Goal: Information Seeking & Learning: Learn about a topic

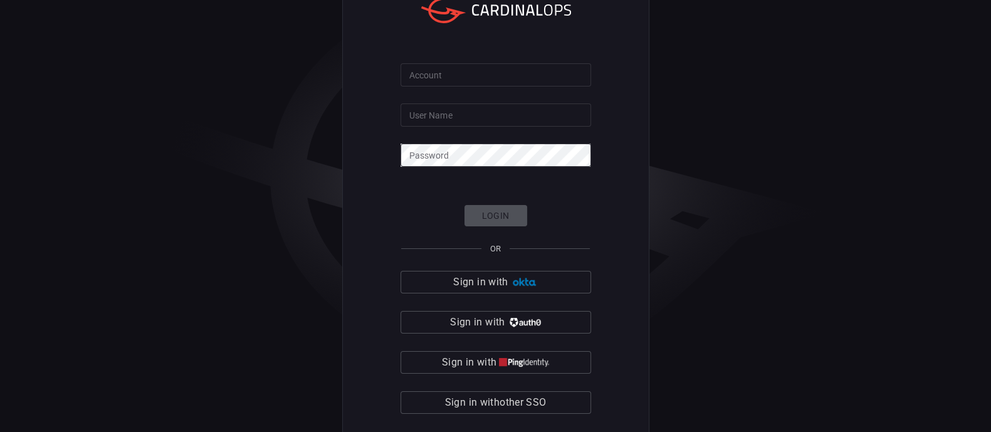
scroll to position [18, 0]
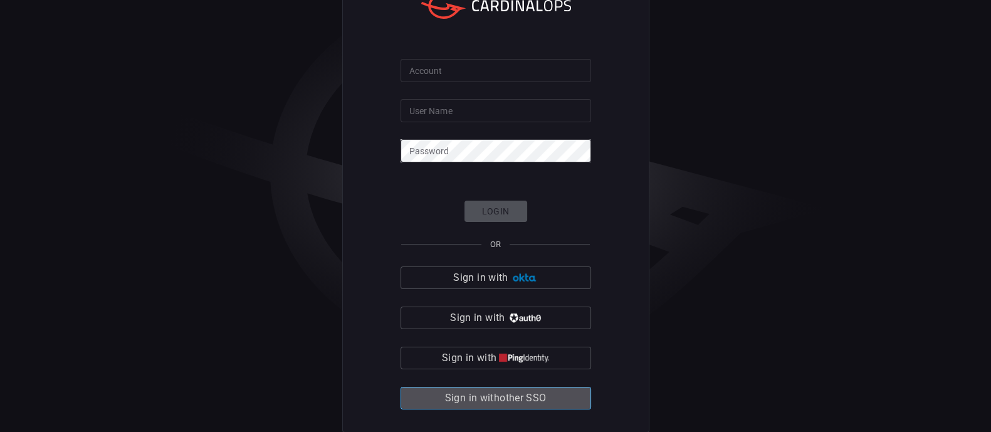
click at [486, 402] on span "Sign in with other SSO" at bounding box center [496, 398] width 102 height 18
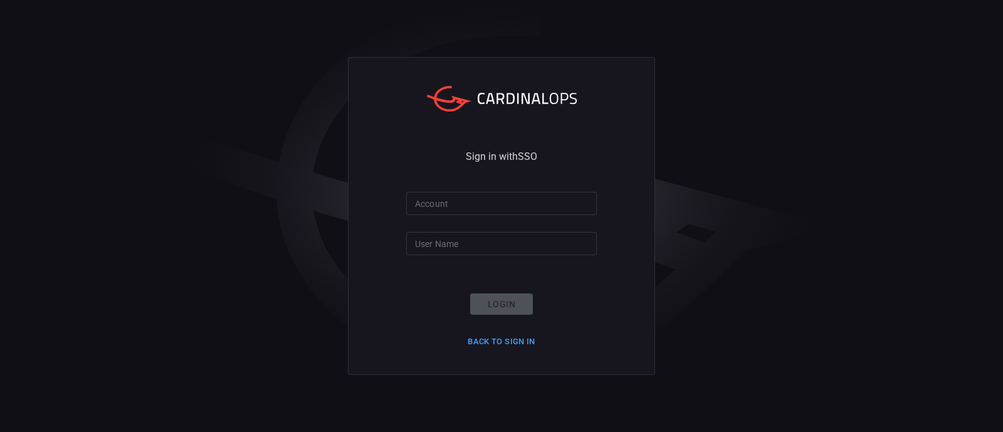
click at [507, 202] on input "Account" at bounding box center [501, 203] width 191 height 23
click at [547, 204] on input "santander-" at bounding box center [501, 203] width 191 height 23
type input "santander-global"
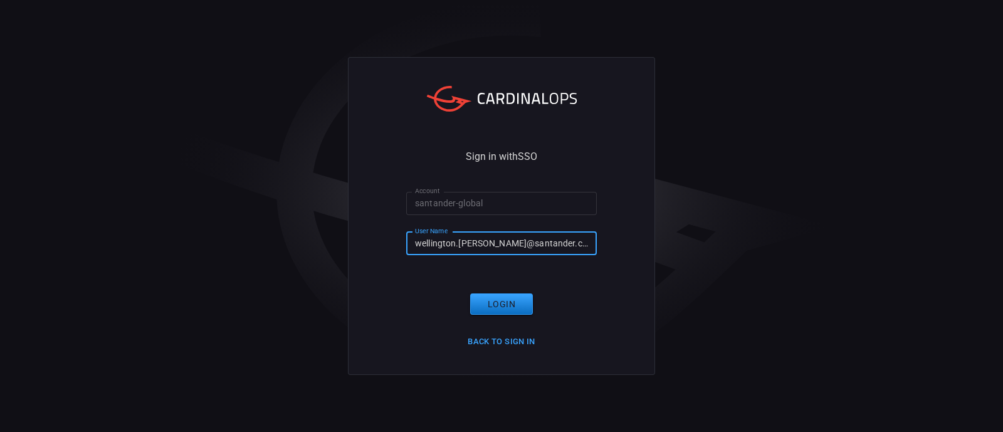
type input "[EMAIL_ADDRESS][PERSON_NAME][DOMAIN_NAME]"
click button "Login" at bounding box center [501, 304] width 63 height 22
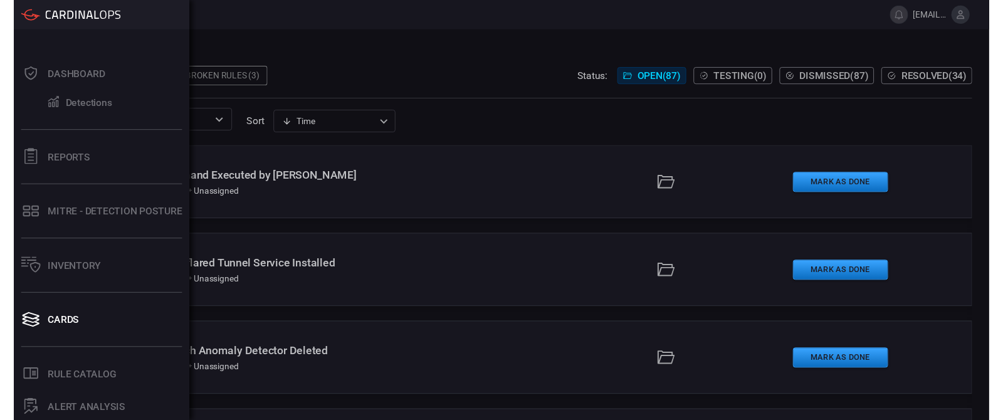
scroll to position [146, 0]
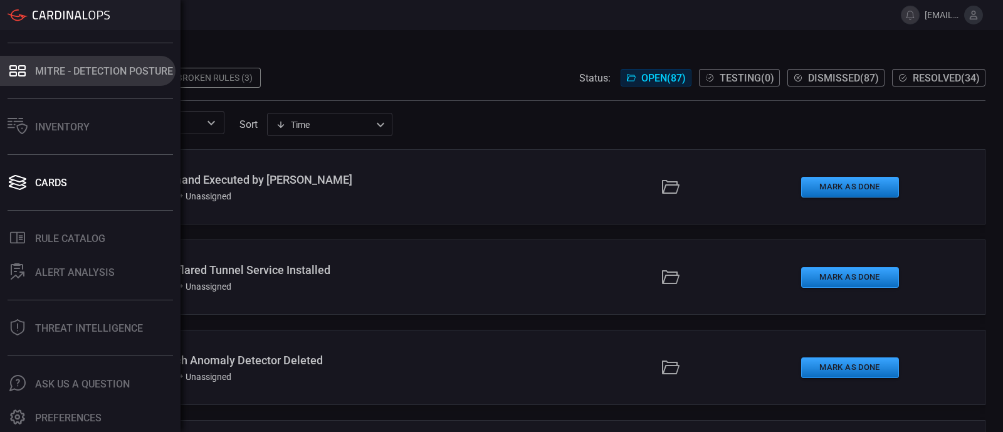
click at [82, 71] on div "MITRE - Detection Posture" at bounding box center [104, 71] width 138 height 12
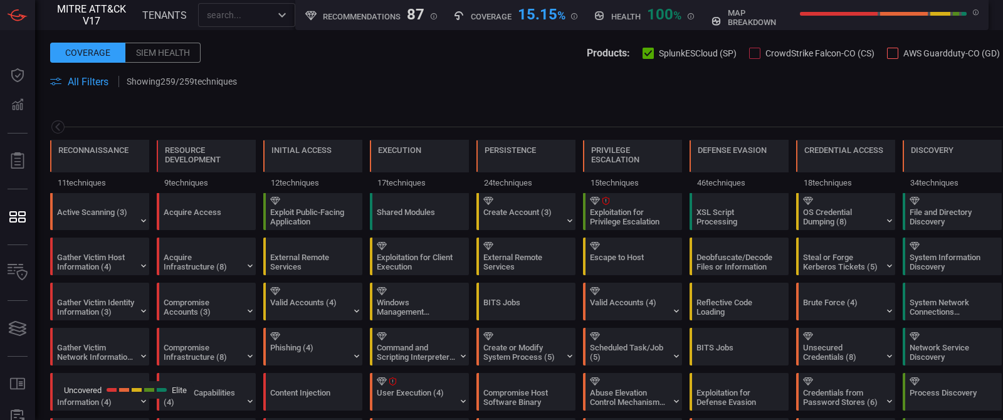
scroll to position [0, 164]
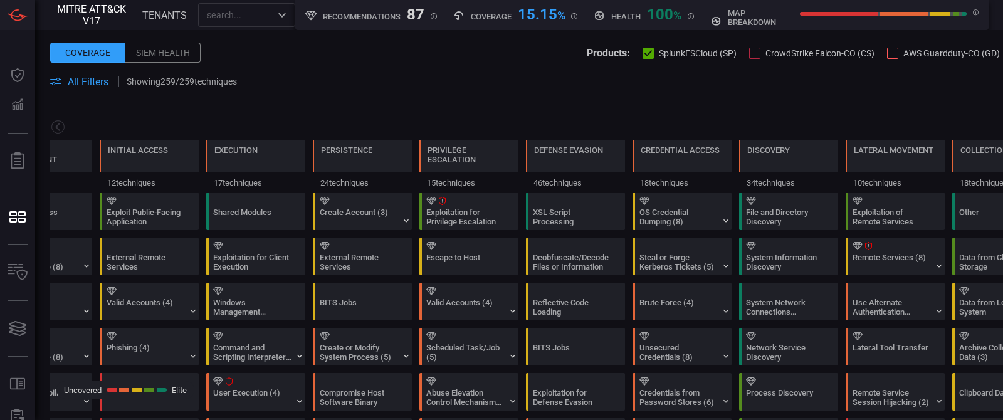
click at [87, 80] on span "All Filters" at bounding box center [88, 82] width 41 height 12
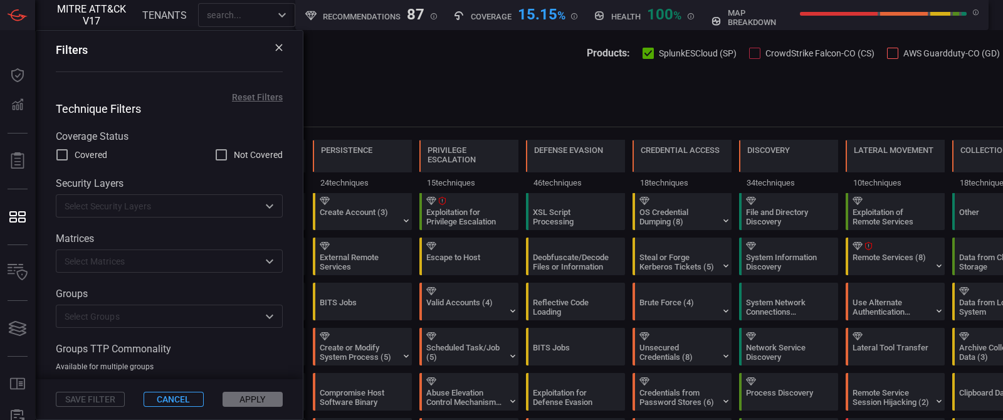
click at [285, 324] on div "Technique Filters Coverage Status Covered Not Covered Security Layers ​ Matrice…" at bounding box center [169, 237] width 267 height 270
click at [270, 317] on icon "Open" at bounding box center [269, 316] width 15 height 15
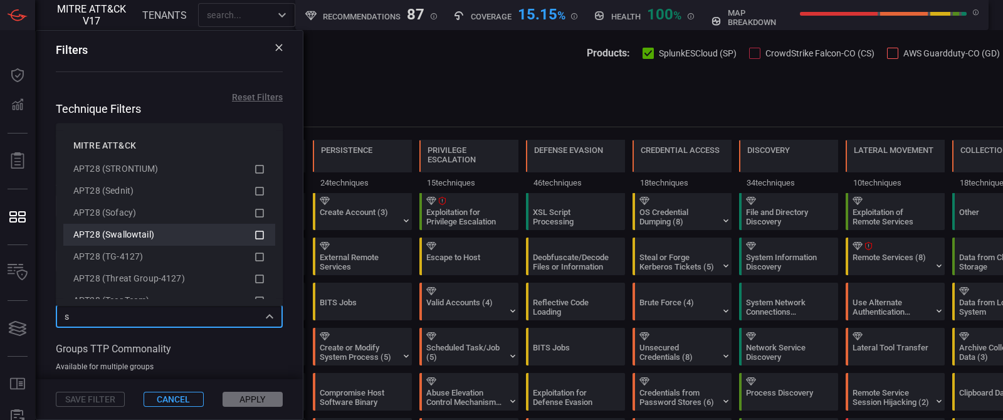
scroll to position [0, 0]
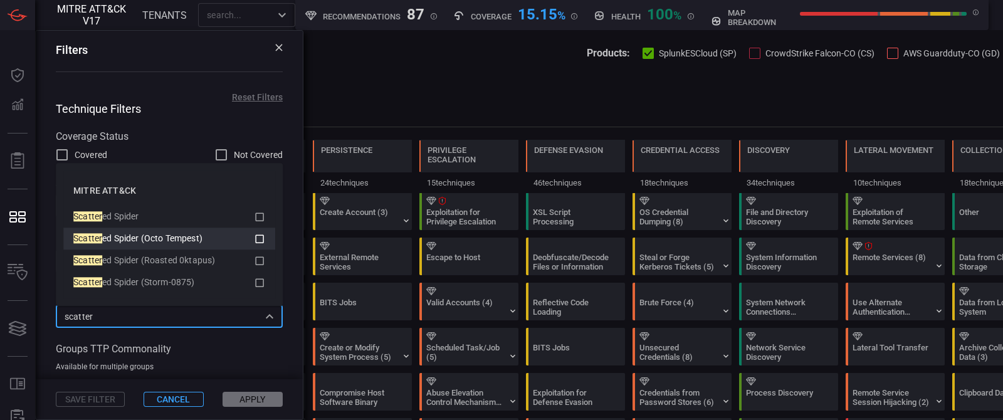
click at [187, 233] on span "ed Spider (Octo Tempest)" at bounding box center [152, 238] width 100 height 10
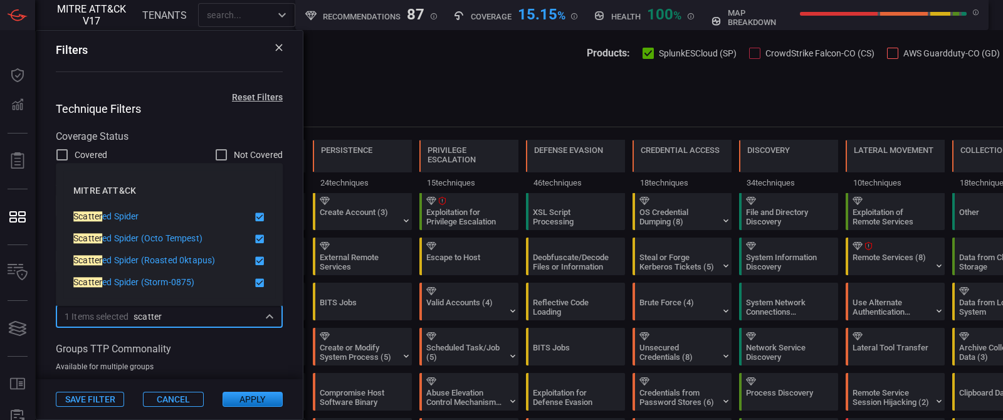
type input "scatter"
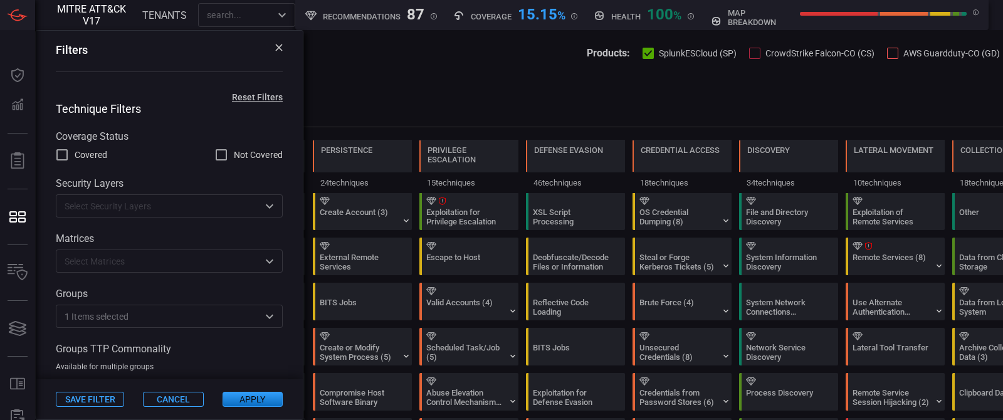
click at [256, 402] on button "Apply" at bounding box center [253, 399] width 60 height 15
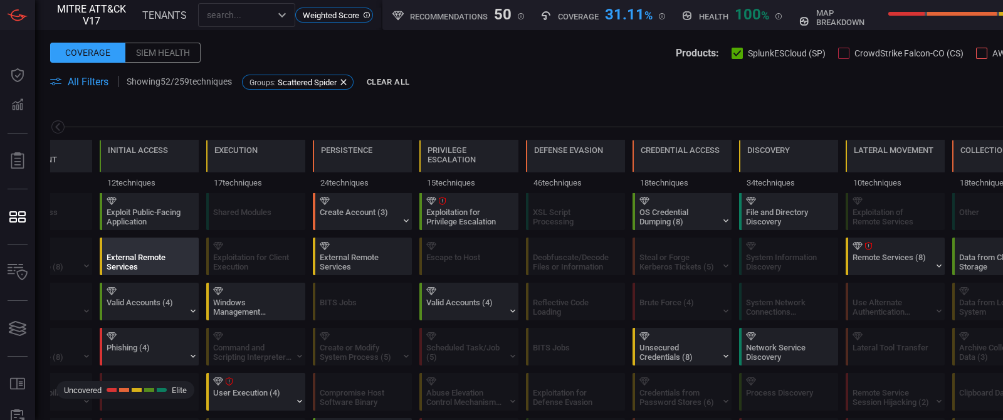
click at [172, 255] on div "External Remote Services" at bounding box center [146, 262] width 78 height 19
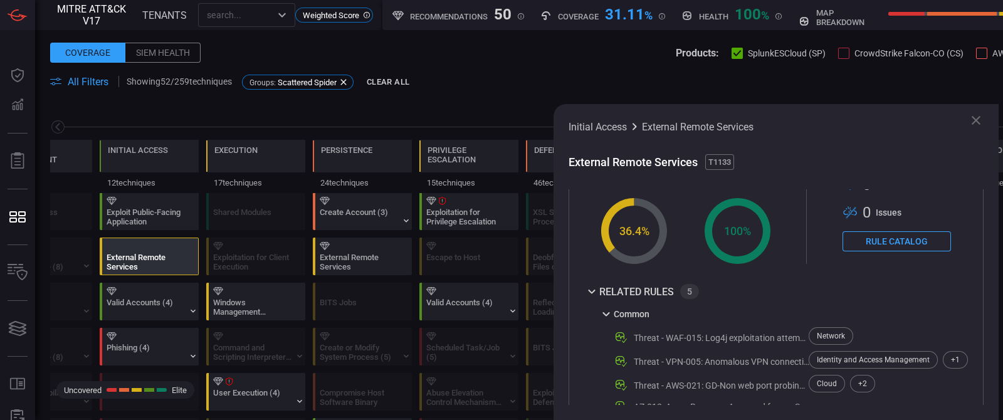
scroll to position [440, 0]
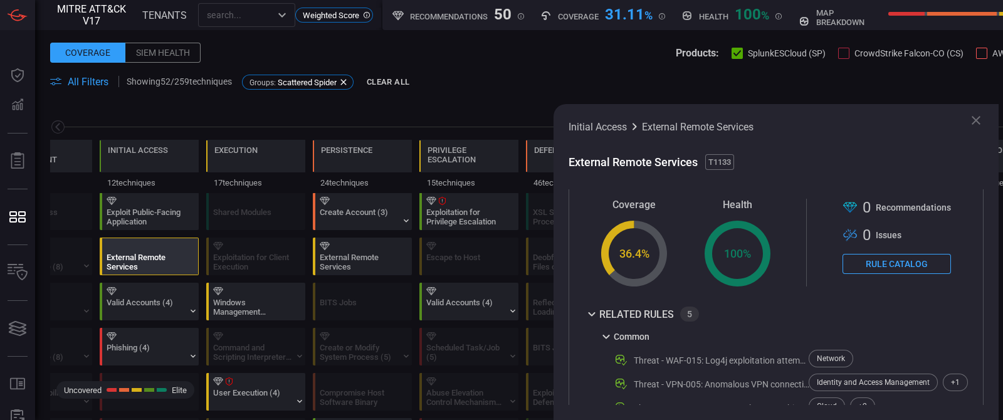
click at [730, 154] on span "T1133" at bounding box center [719, 162] width 29 height 16
click at [724, 160] on span "T1133" at bounding box center [719, 162] width 29 height 16
copy span "T1133"
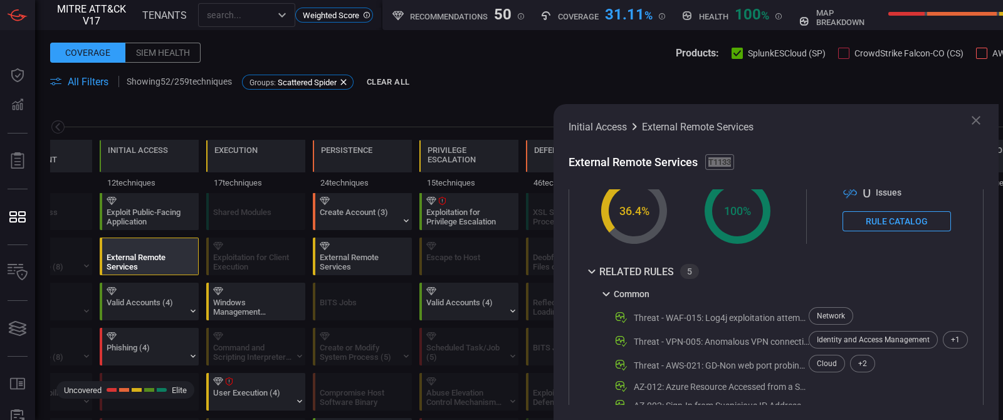
scroll to position [518, 0]
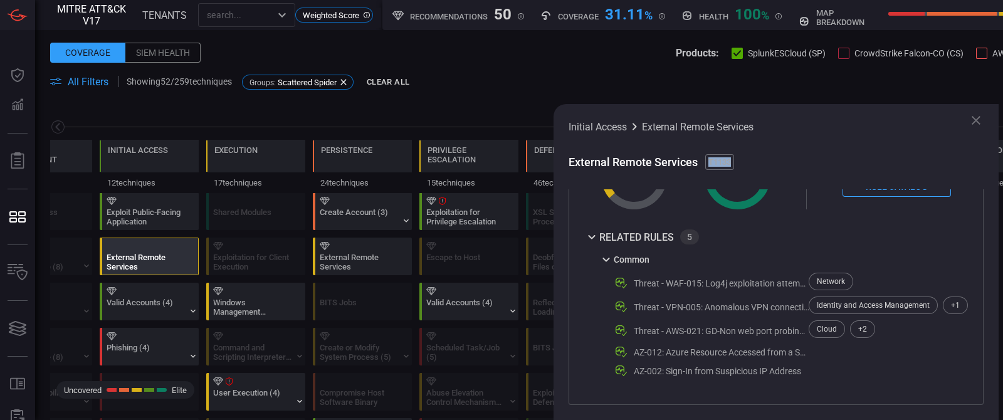
click at [609, 258] on icon at bounding box center [605, 260] width 7 height 4
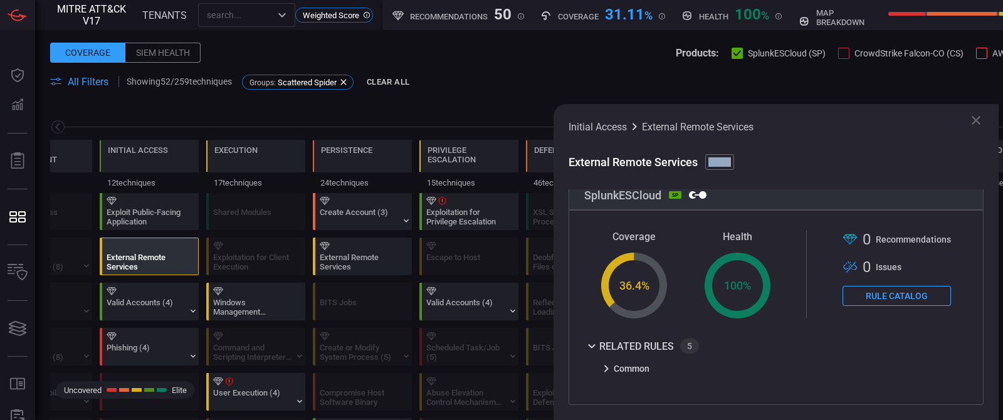
scroll to position [409, 0]
click at [603, 372] on icon at bounding box center [606, 368] width 15 height 15
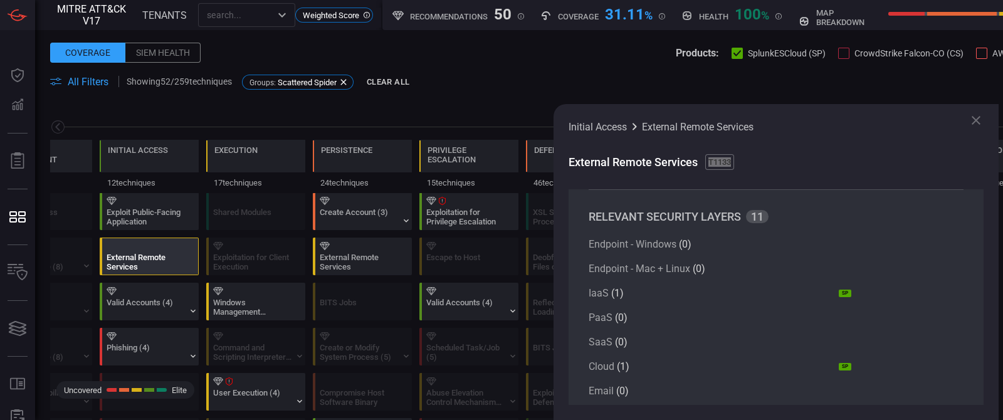
scroll to position [0, 0]
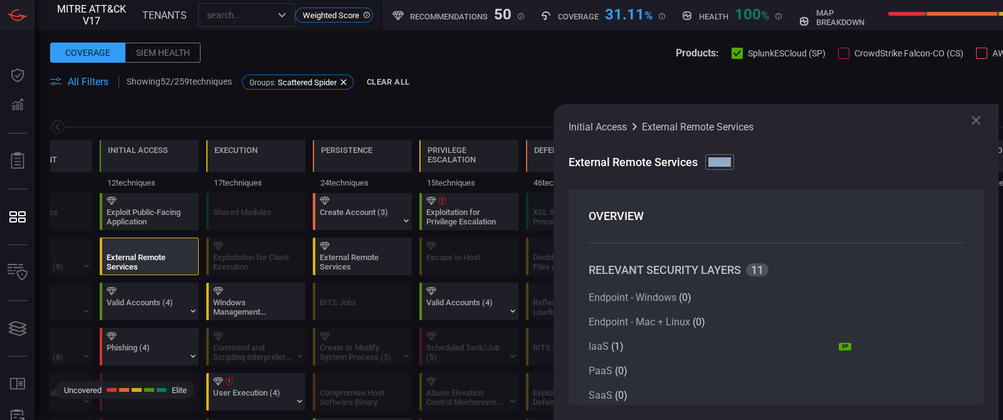
click at [982, 118] on icon at bounding box center [976, 120] width 15 height 15
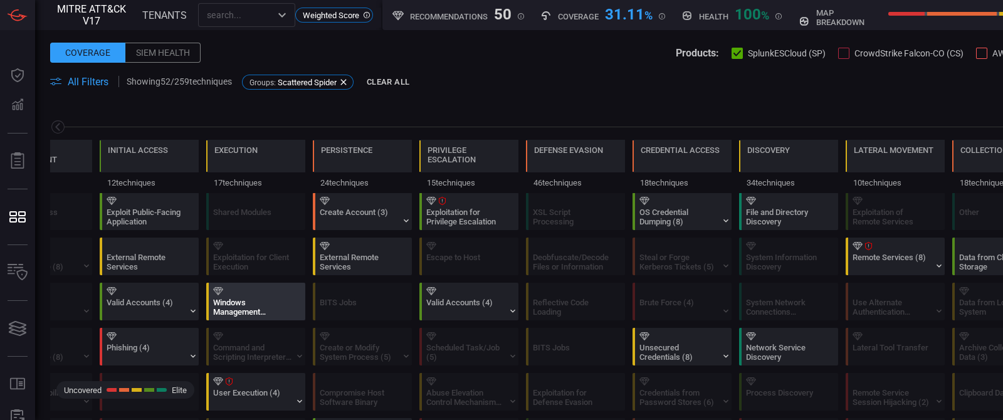
scroll to position [78, 0]
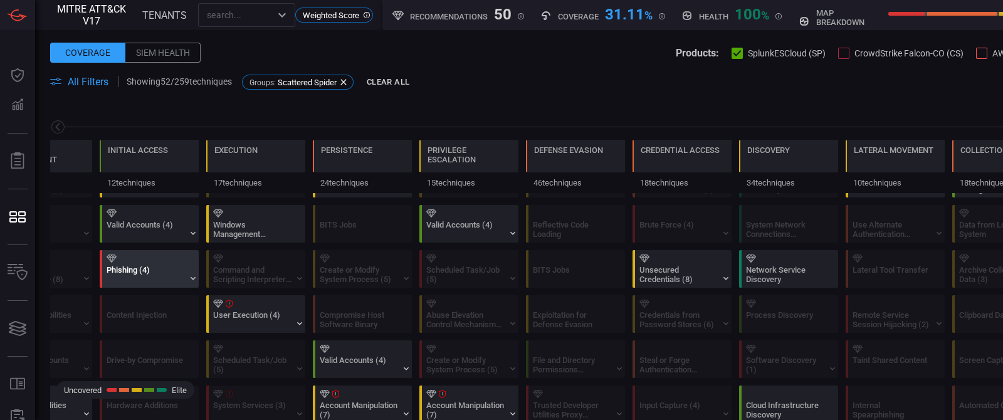
click at [161, 268] on div "Phishing (4)" at bounding box center [146, 274] width 78 height 19
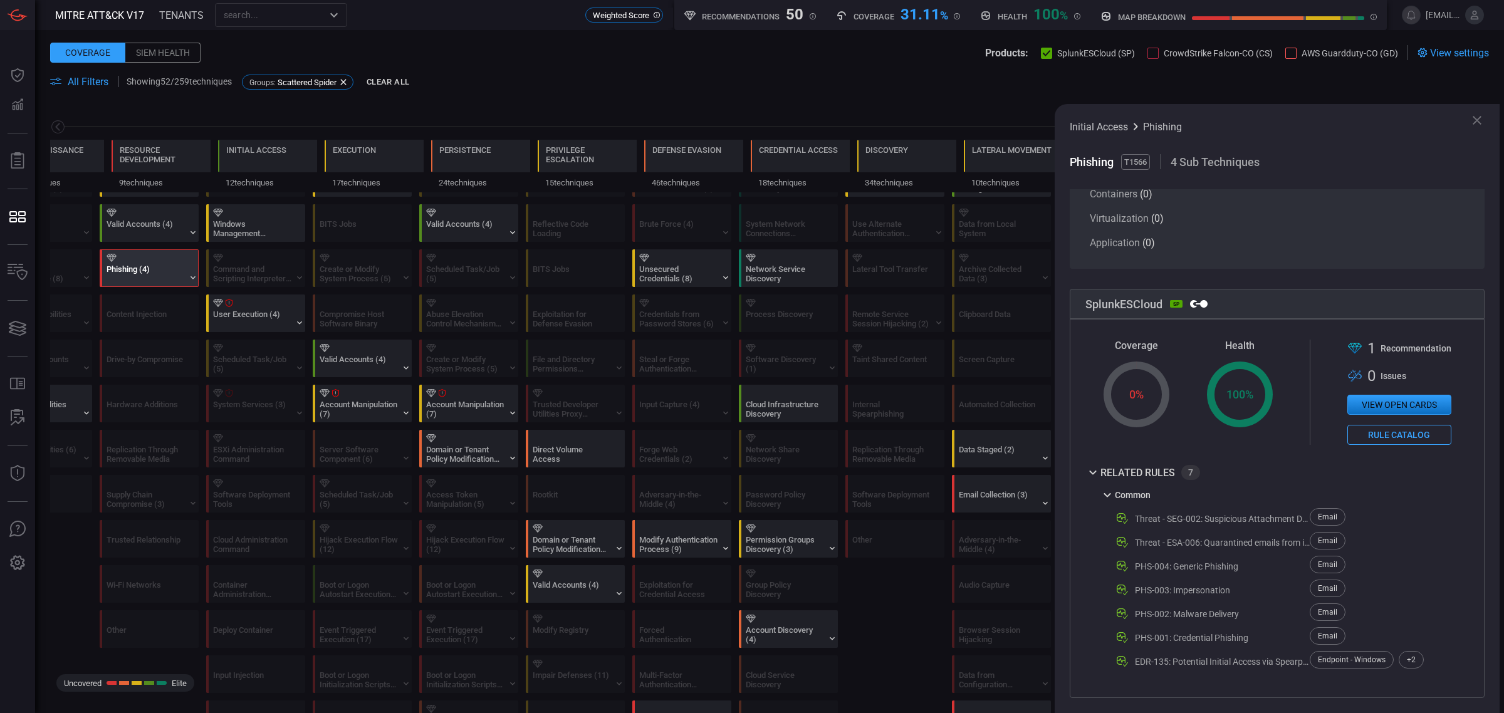
scroll to position [251, 0]
click at [1002, 431] on div "+ 2" at bounding box center [1411, 660] width 25 height 18
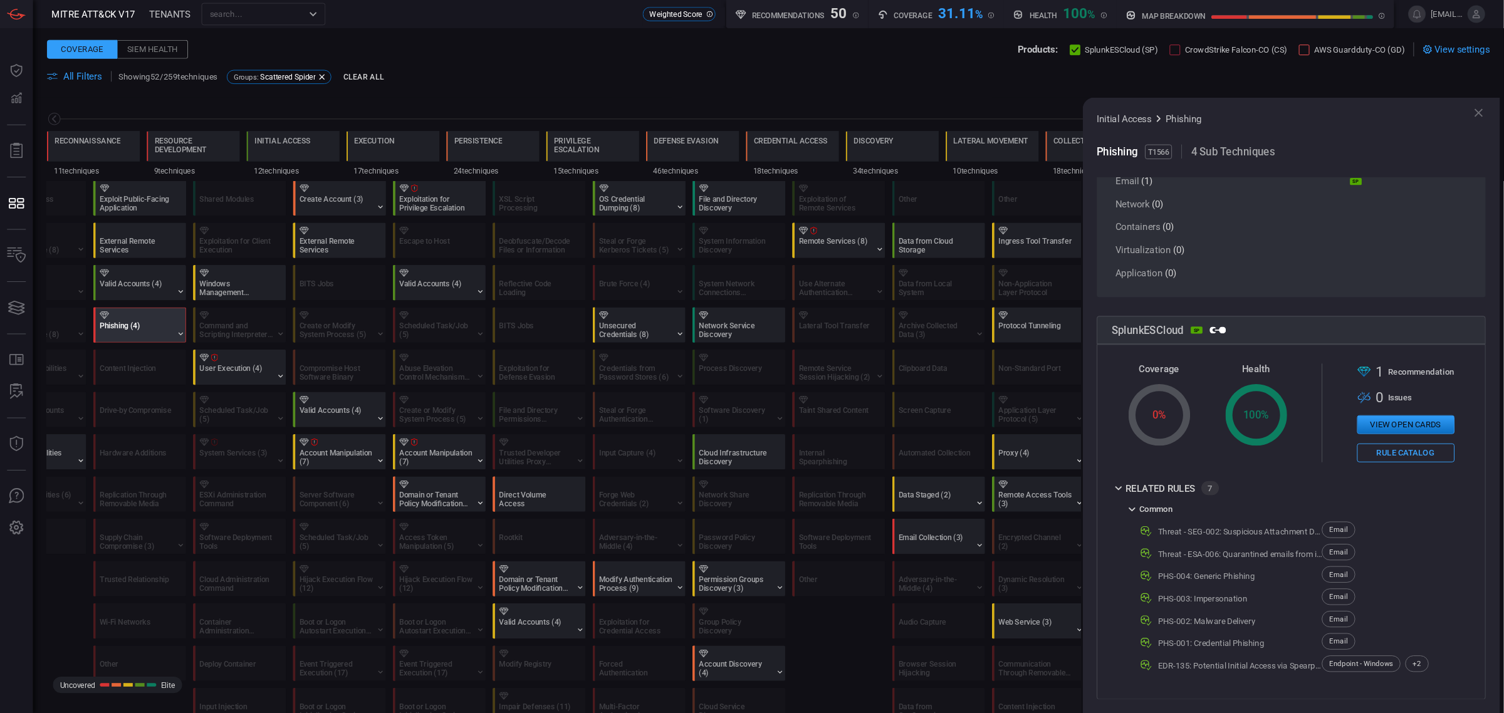
scroll to position [202, 0]
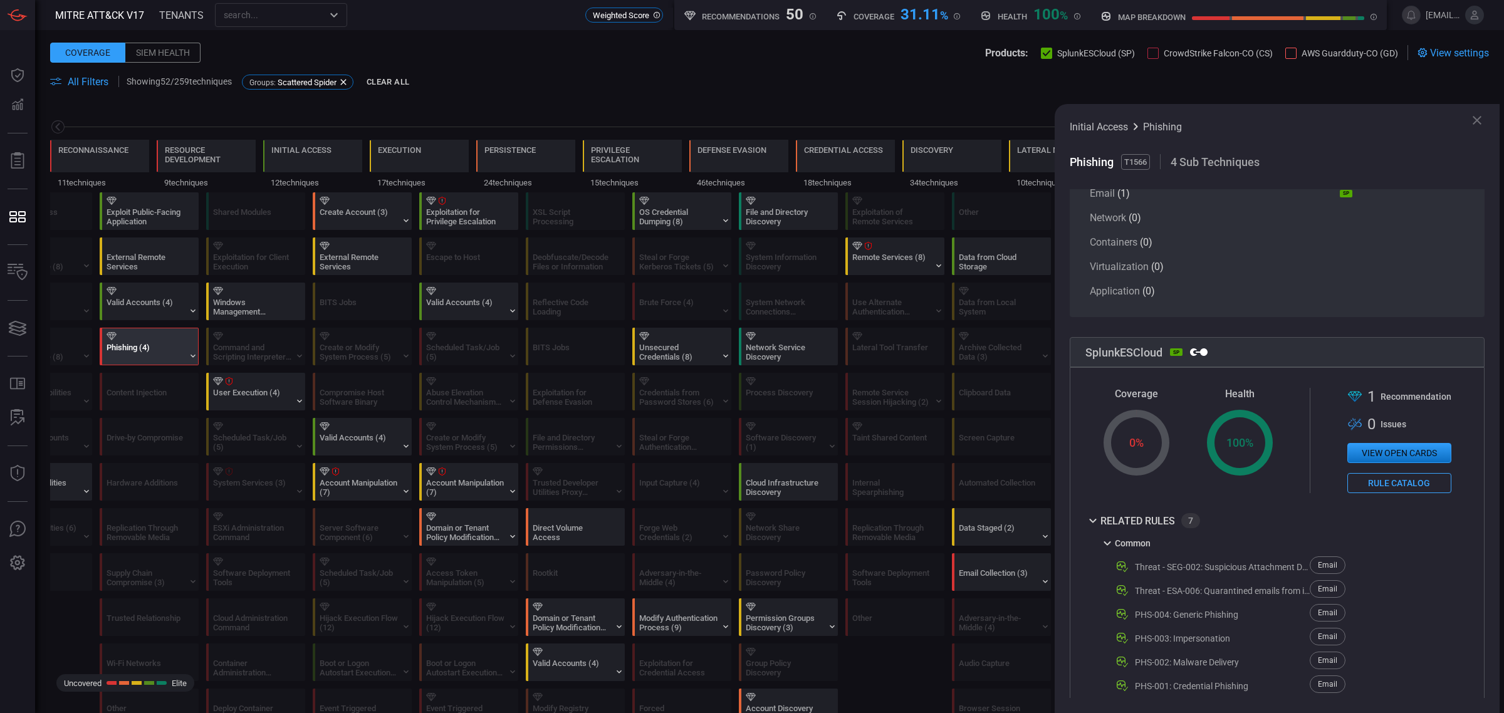
drag, startPoint x: 56, startPoint y: 602, endPoint x: 144, endPoint y: 589, distance: 88.7
click at [1002, 125] on icon at bounding box center [1477, 120] width 15 height 15
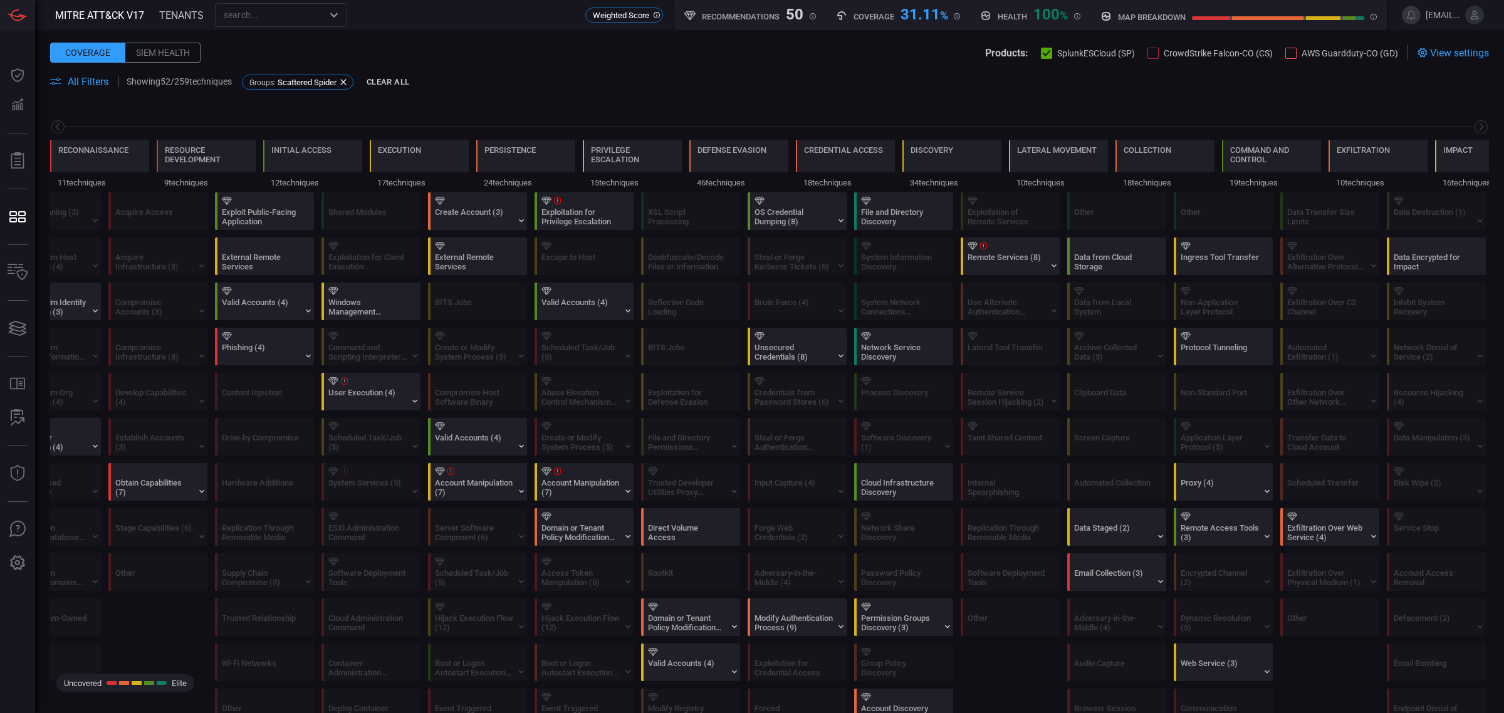
scroll to position [0, 60]
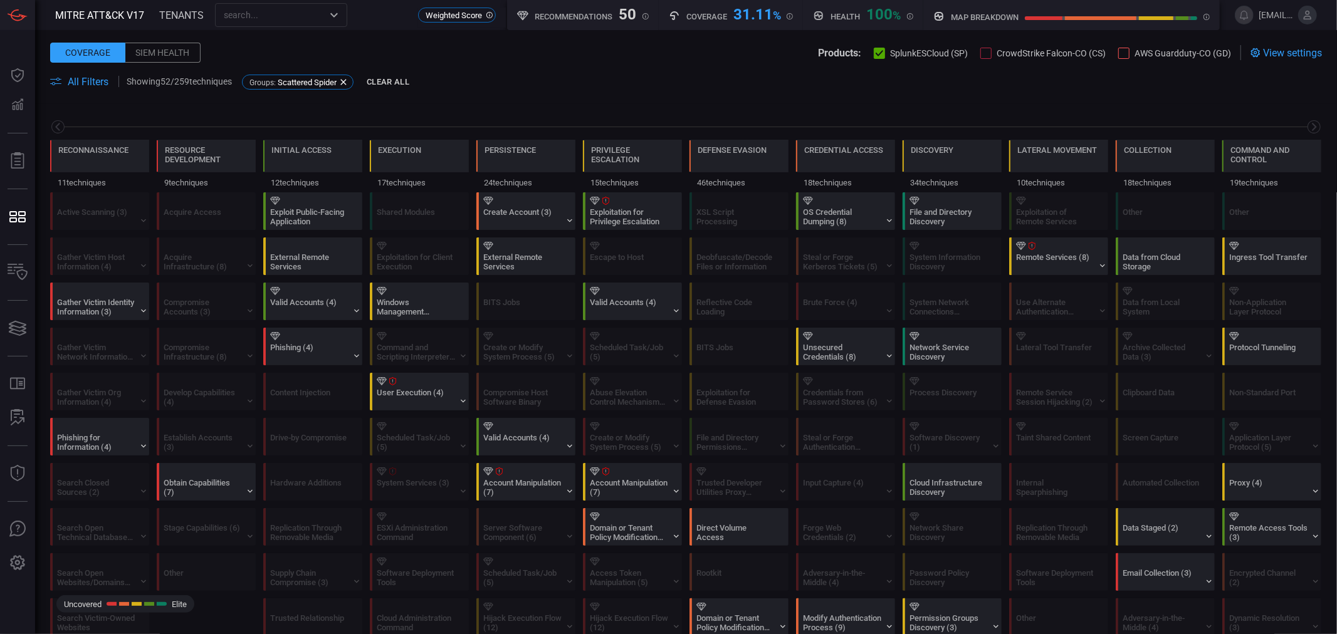
click at [119, 431] on div "Phishing for Information (4)" at bounding box center [96, 442] width 78 height 19
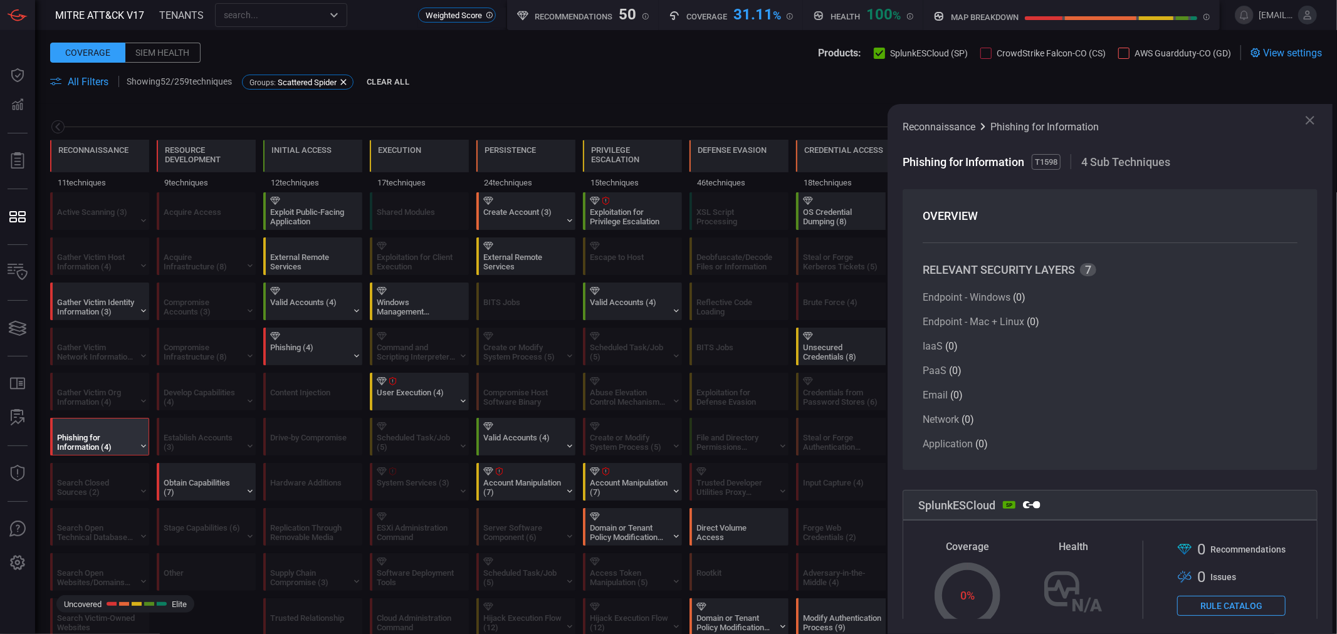
scroll to position [125, 0]
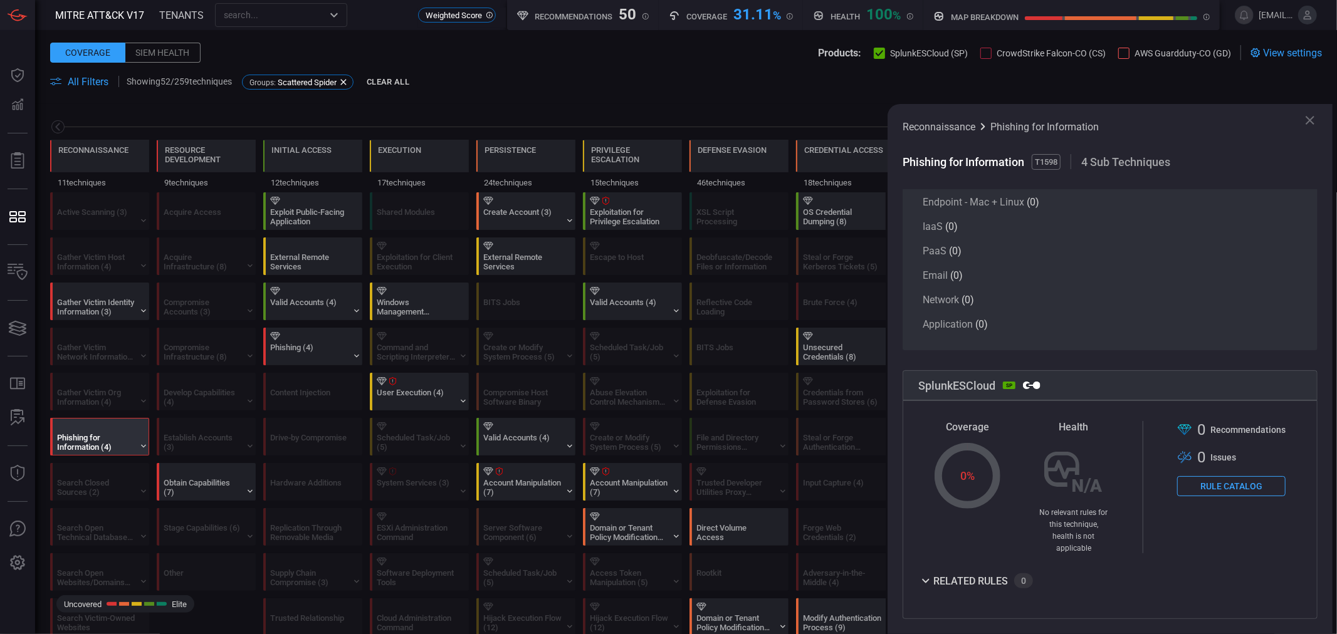
click at [928, 431] on icon at bounding box center [925, 581] width 15 height 15
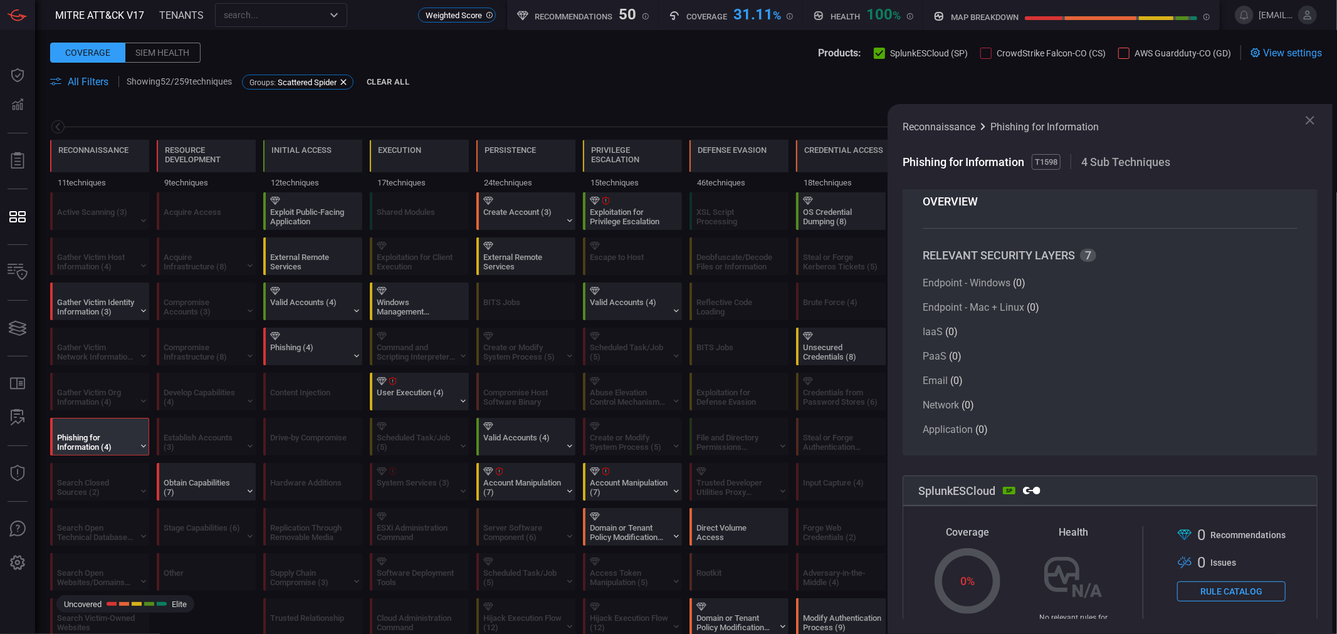
scroll to position [0, 0]
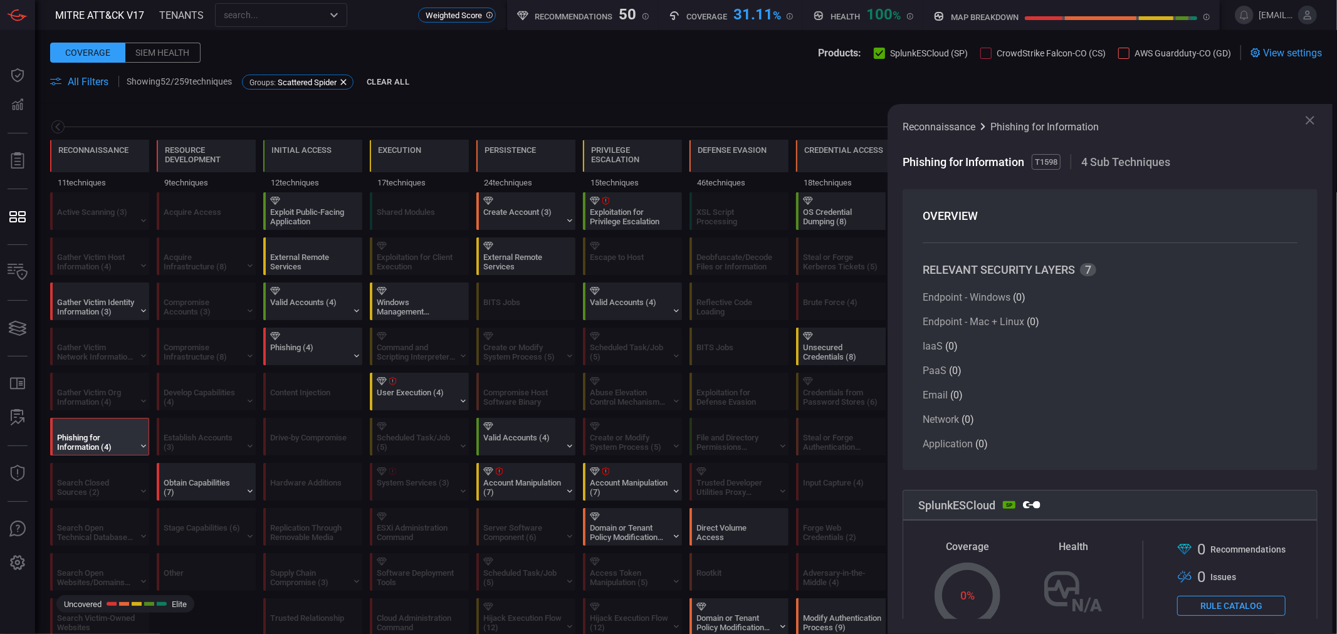
click at [1002, 160] on span "T1598" at bounding box center [1046, 162] width 29 height 16
copy span "T1598"
click at [98, 318] on div "Gather Victim Identity Information (3)" at bounding box center [102, 301] width 99 height 36
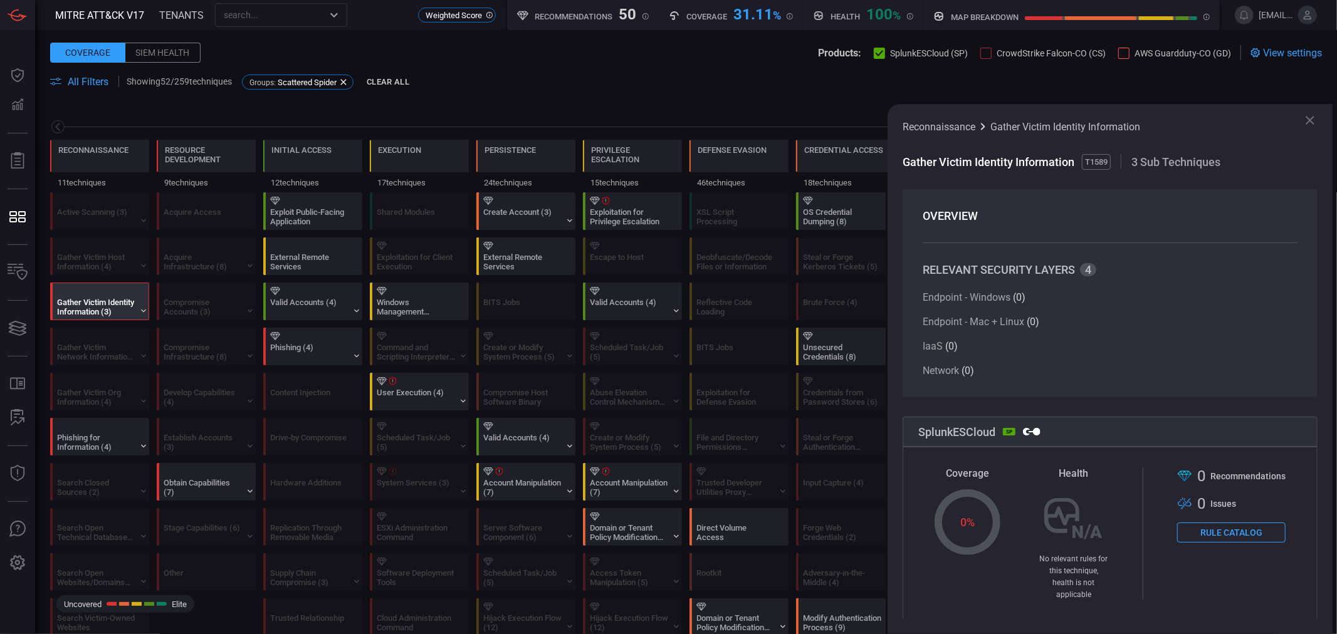
click at [1002, 154] on span "T1589" at bounding box center [1096, 162] width 29 height 16
copy span "T1589"
click at [228, 431] on div "Obtain Capabilities (7)" at bounding box center [203, 487] width 78 height 19
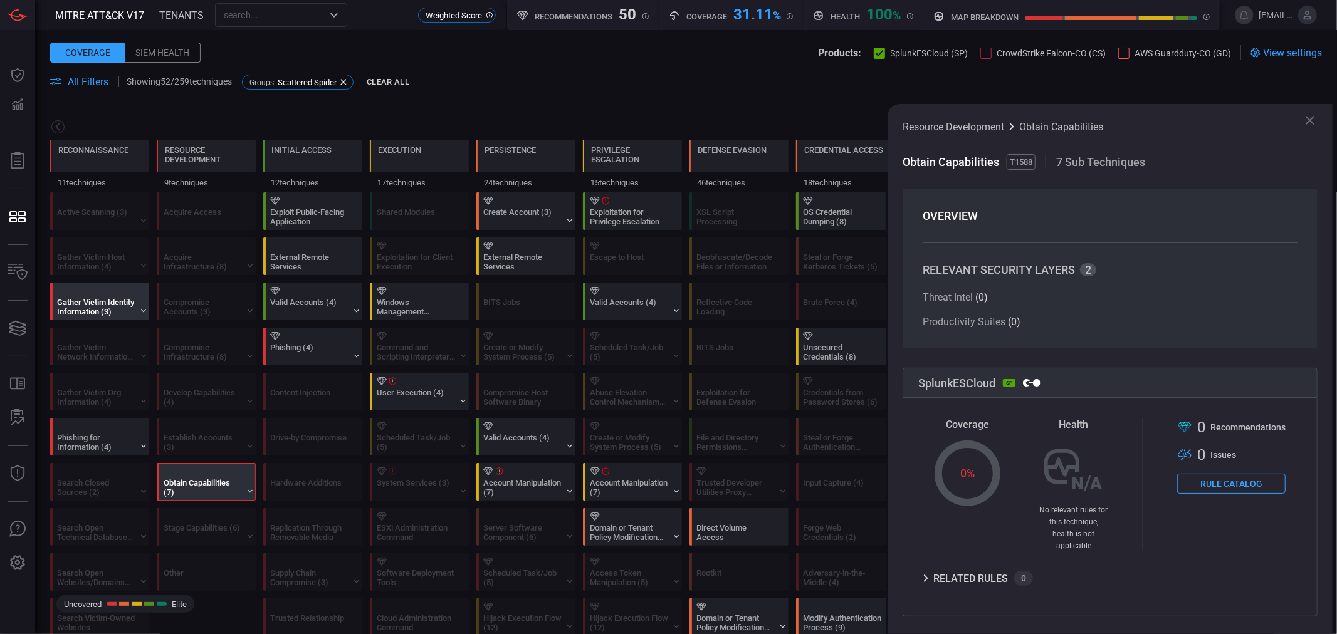
click at [116, 283] on div "Gather Victim Identity Information (3)" at bounding box center [102, 301] width 99 height 36
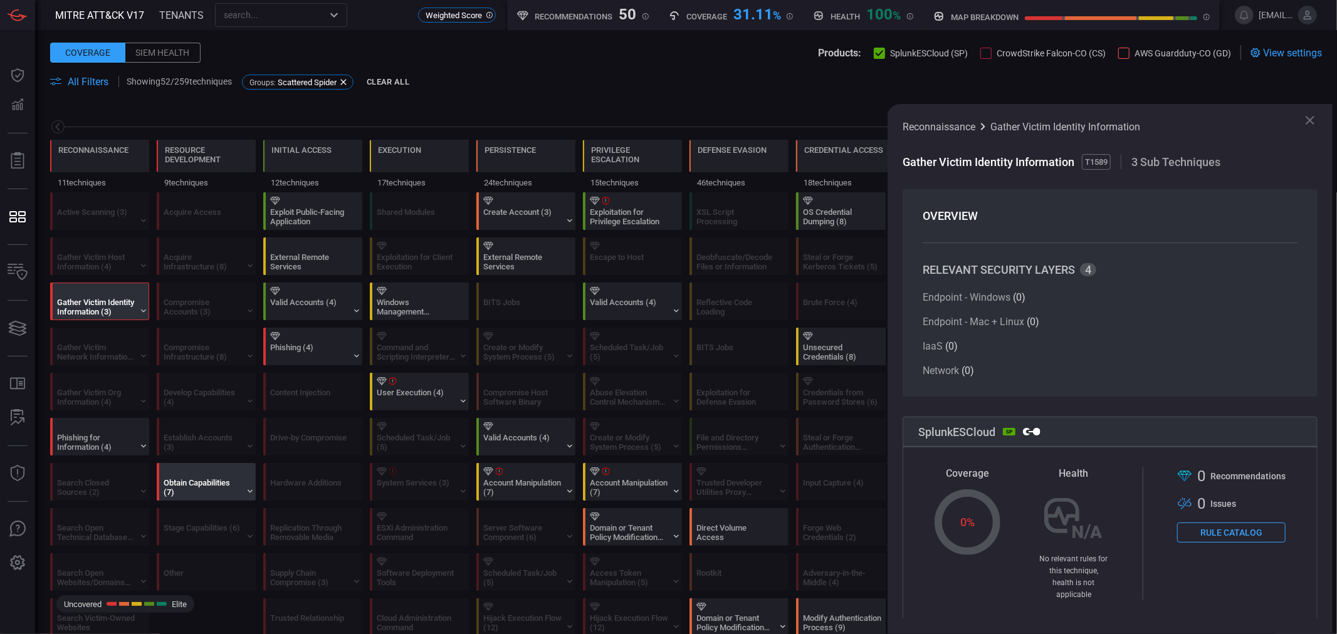
click at [194, 431] on div "Obtain Capabilities (7)" at bounding box center [203, 487] width 78 height 19
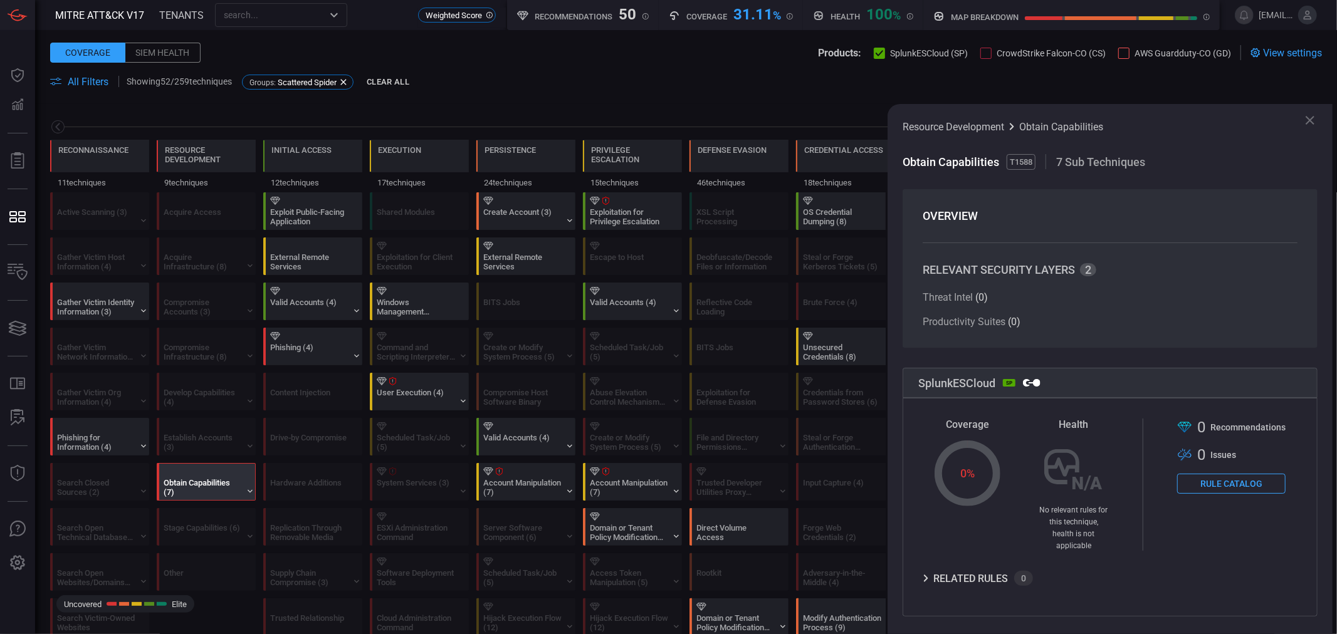
click at [1002, 267] on span "2" at bounding box center [1088, 269] width 16 height 13
click at [1002, 275] on span "2" at bounding box center [1088, 269] width 16 height 13
click at [92, 431] on div "Phishing for Information (4)" at bounding box center [96, 442] width 78 height 19
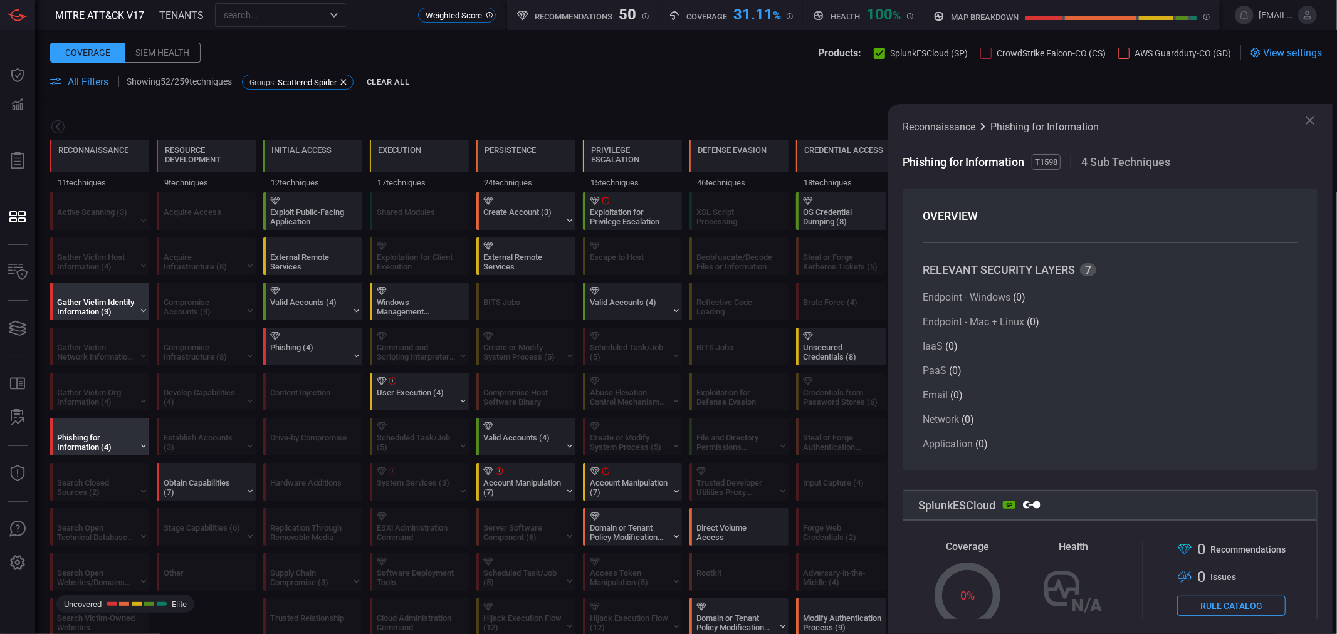
click at [107, 311] on div "Gather Victim Identity Information (3)" at bounding box center [96, 307] width 78 height 19
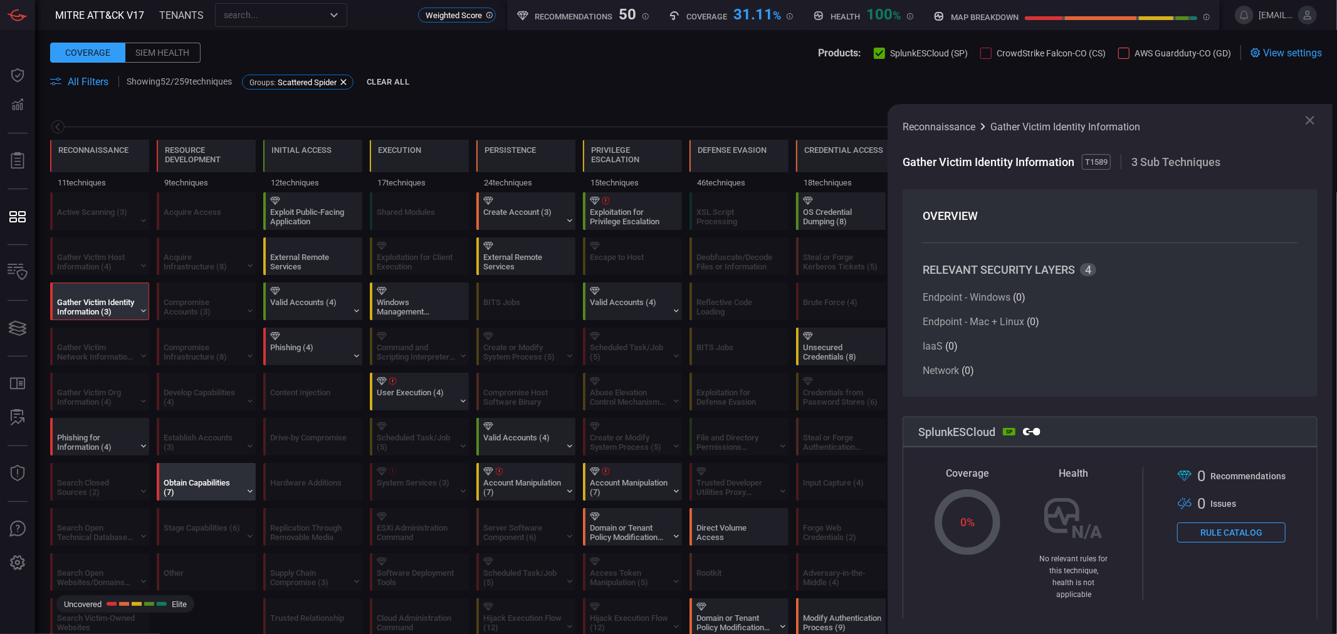
click at [214, 431] on div at bounding box center [209, 472] width 90 height 8
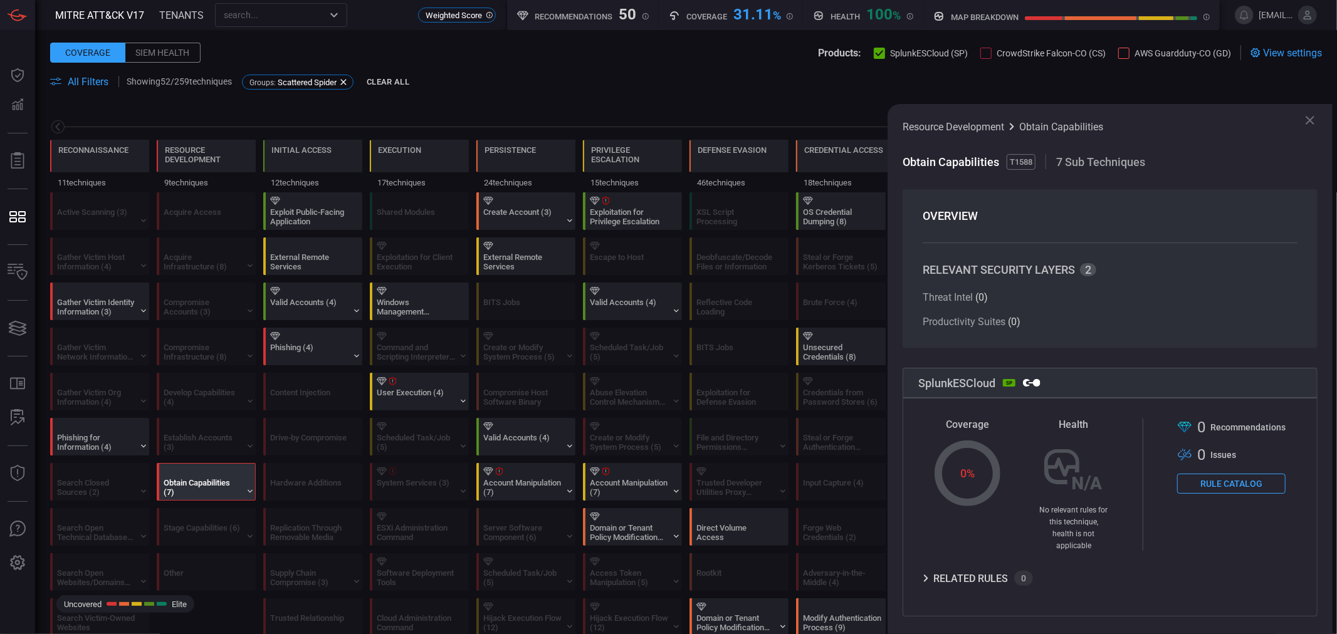
click at [958, 271] on span "RELEVANT SECURITY LAYERS" at bounding box center [999, 269] width 152 height 13
click at [98, 429] on div at bounding box center [102, 427] width 90 height 8
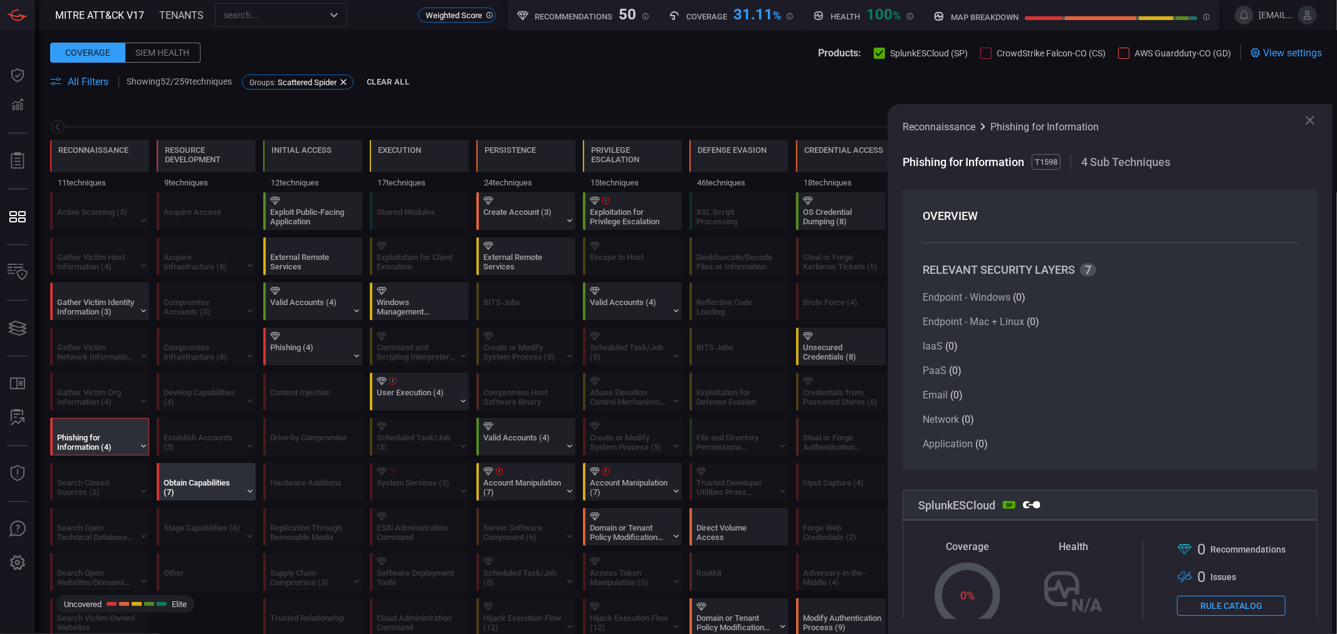
click at [214, 431] on div at bounding box center [209, 472] width 90 height 8
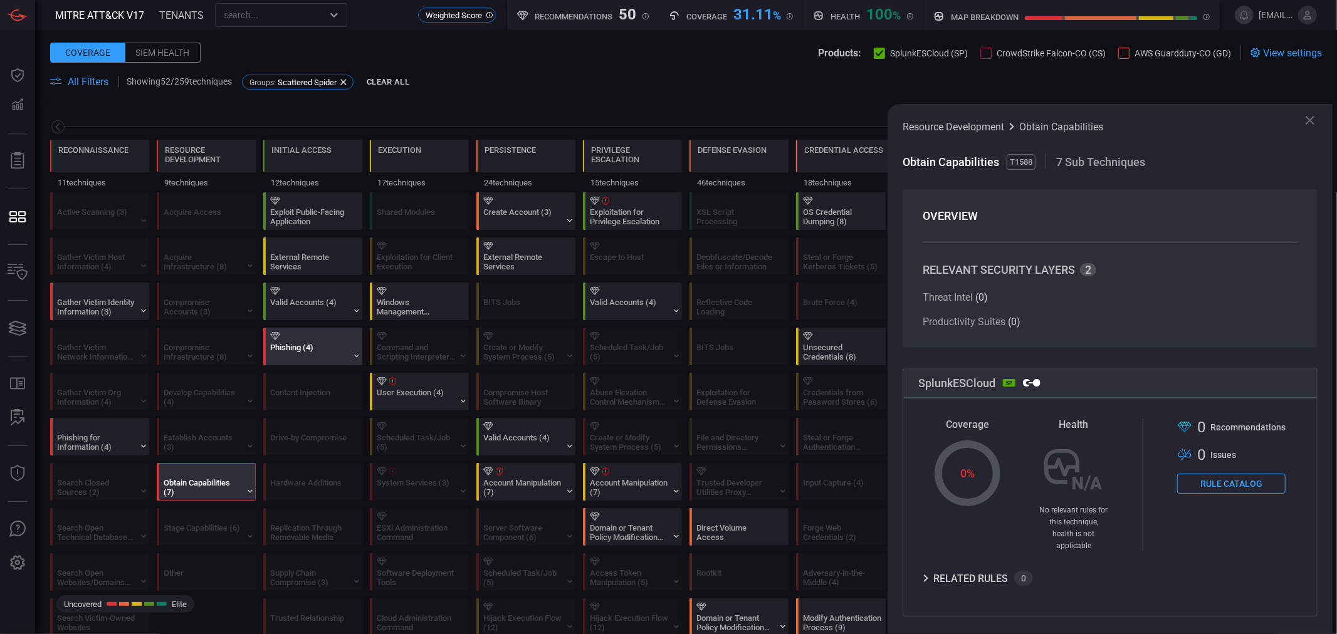
click at [301, 343] on div "Phishing (4)" at bounding box center [309, 352] width 78 height 19
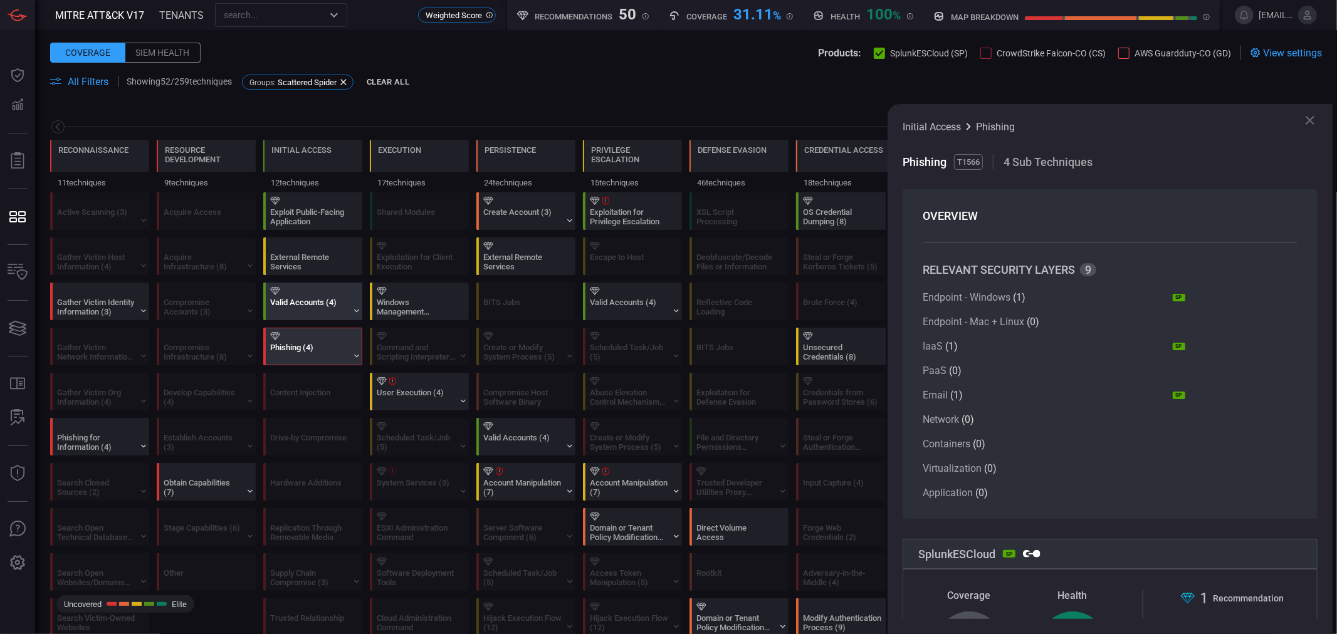
click at [309, 287] on div at bounding box center [315, 291] width 90 height 8
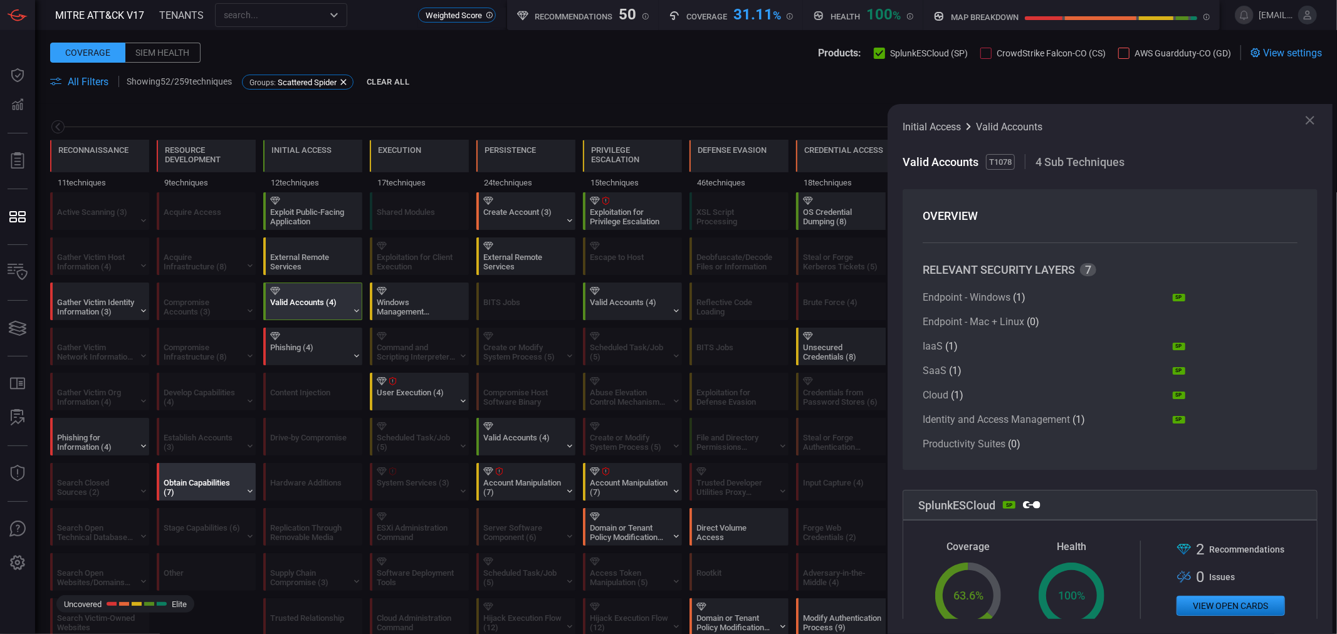
click at [202, 431] on div "Obtain Capabilities (7)" at bounding box center [209, 482] width 99 height 36
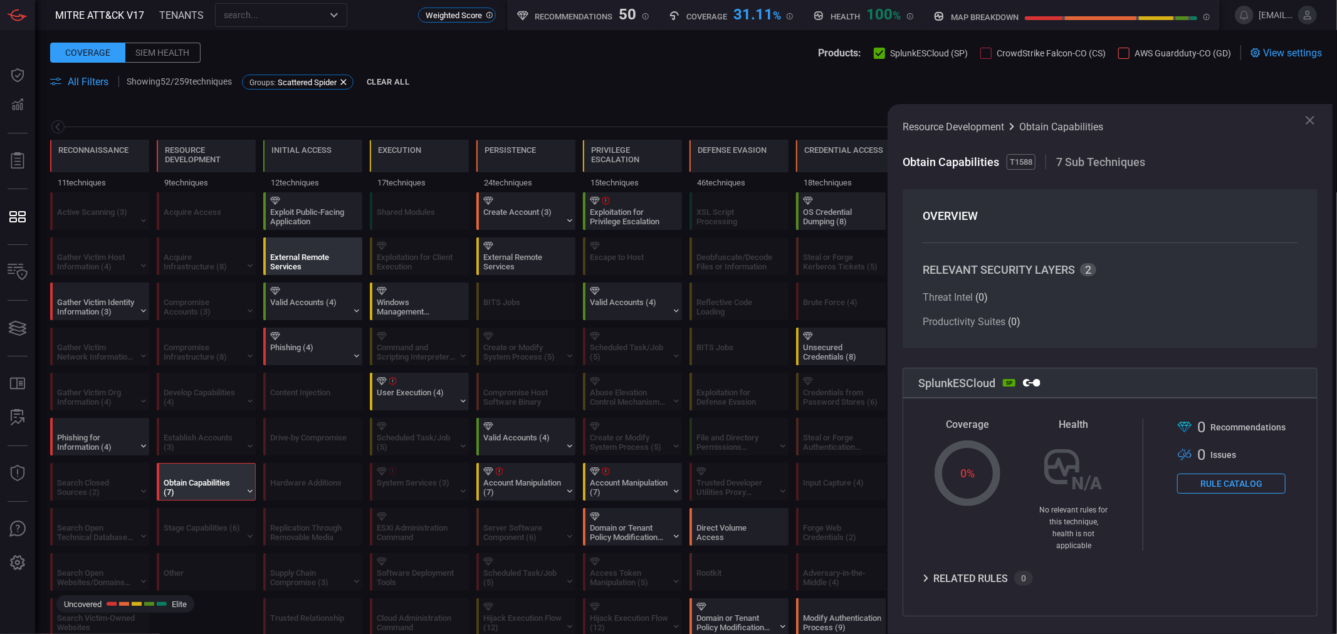
click at [293, 268] on div "External Remote Services" at bounding box center [309, 262] width 78 height 19
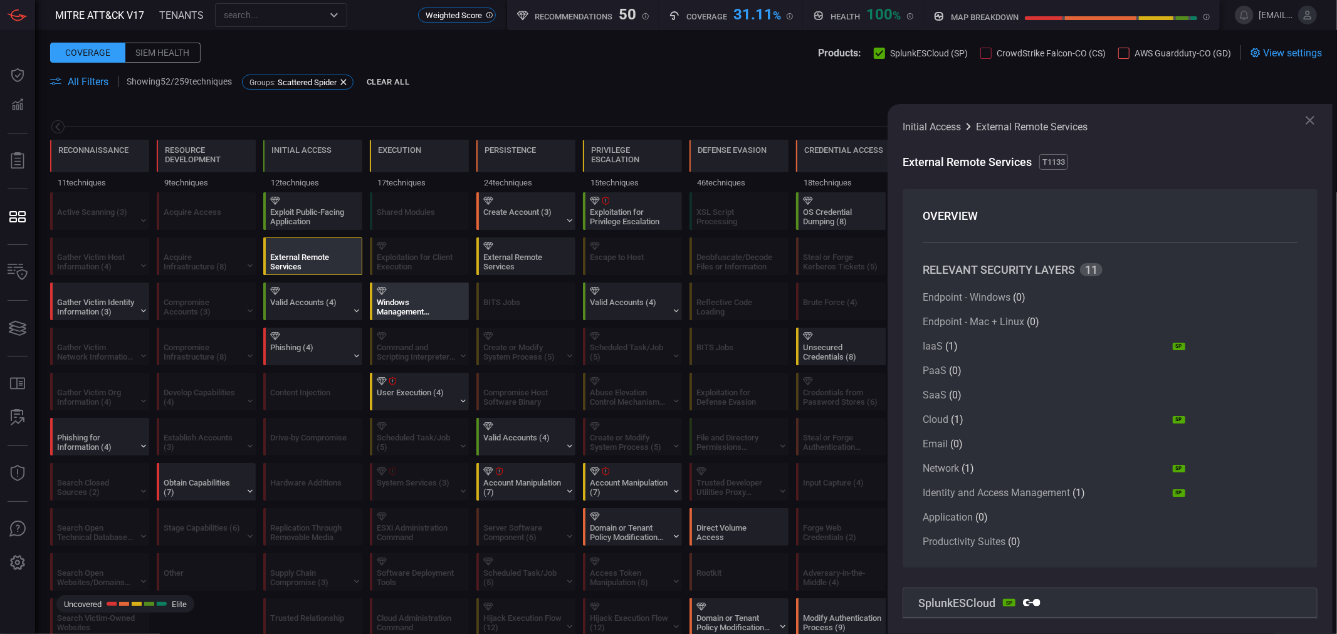
click at [427, 297] on div "Windows Management Instrumentation" at bounding box center [422, 301] width 99 height 36
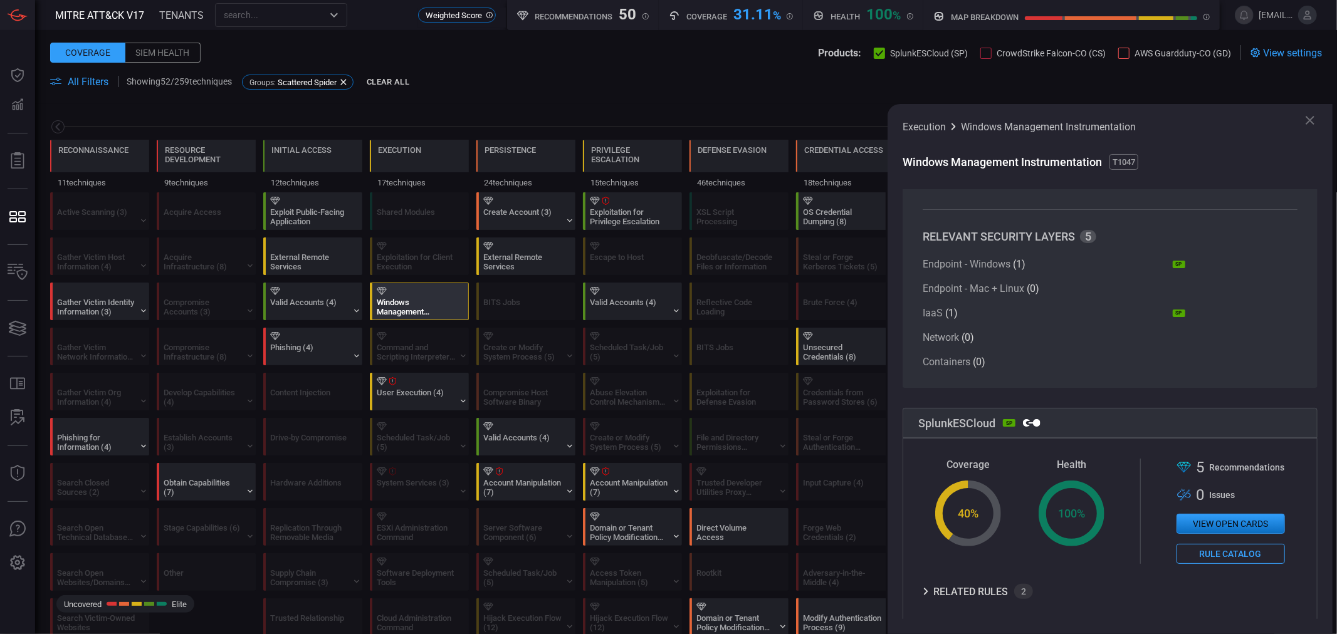
scroll to position [48, 0]
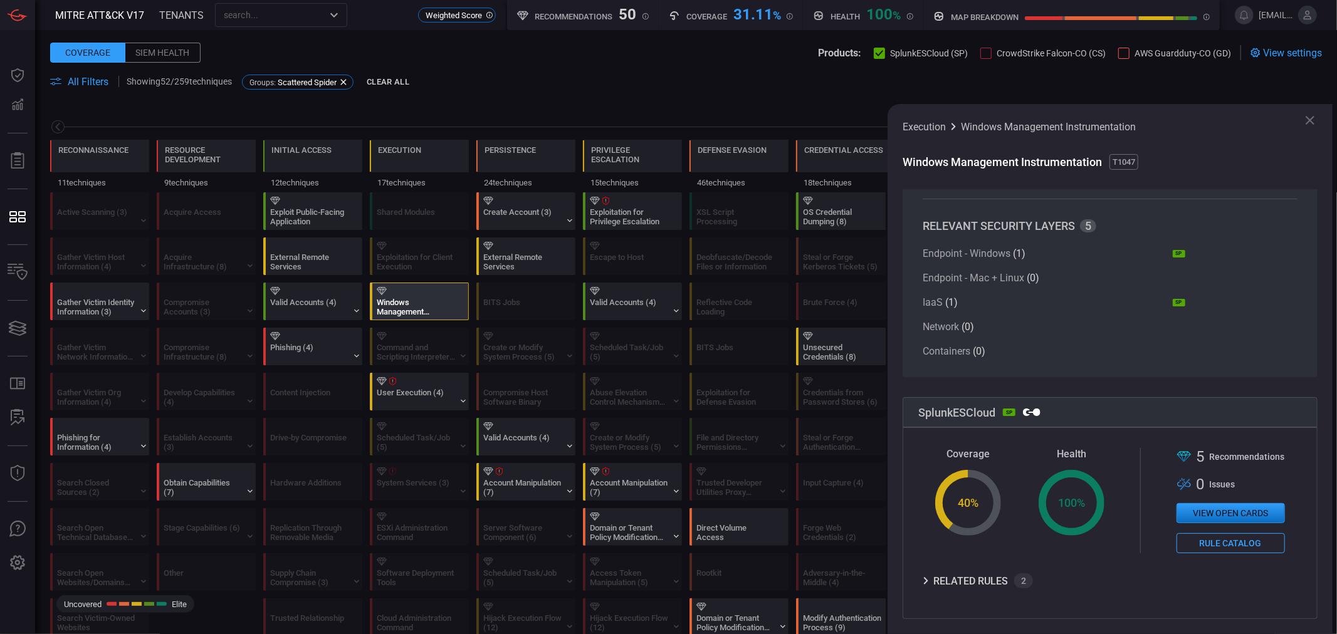
click at [931, 431] on icon at bounding box center [925, 581] width 15 height 15
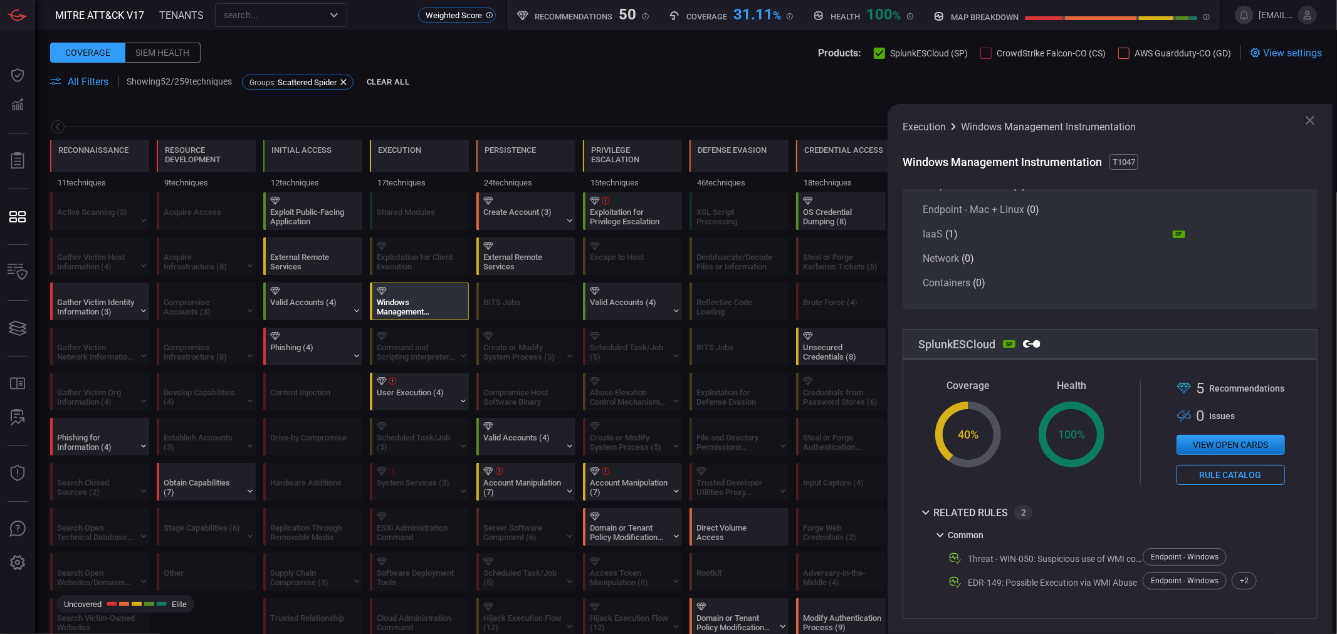
scroll to position [0, 0]
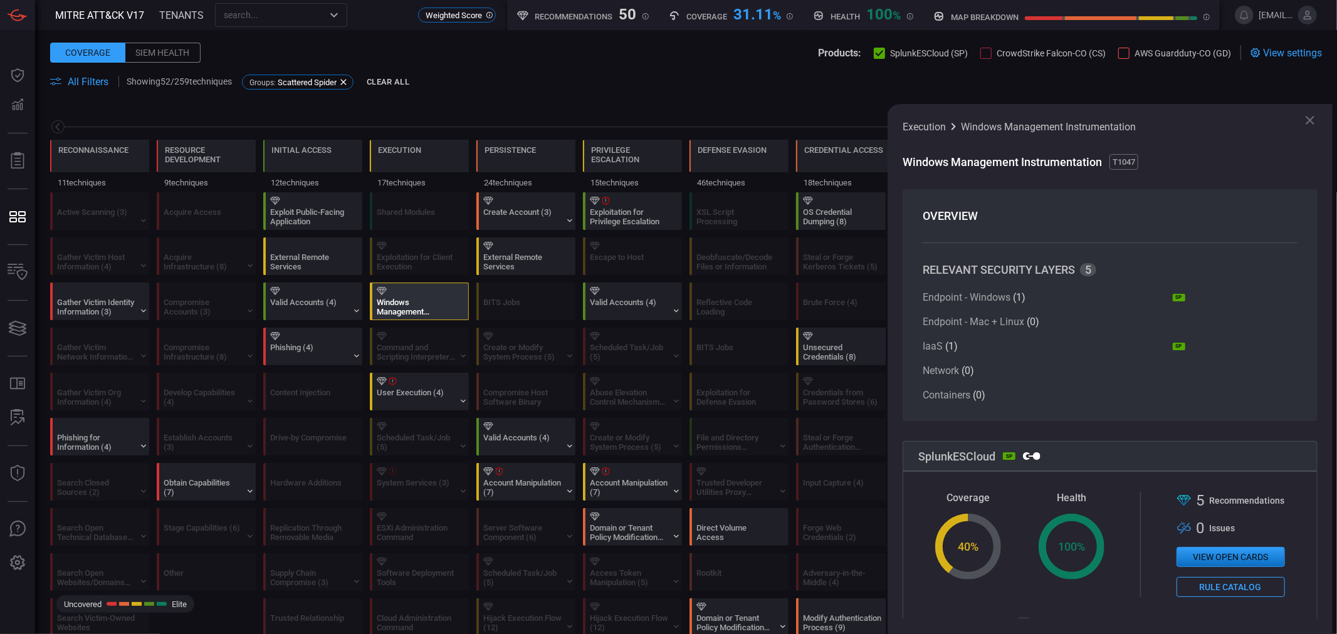
click at [1002, 167] on span "T1047" at bounding box center [1124, 162] width 29 height 16
copy span "T1047"
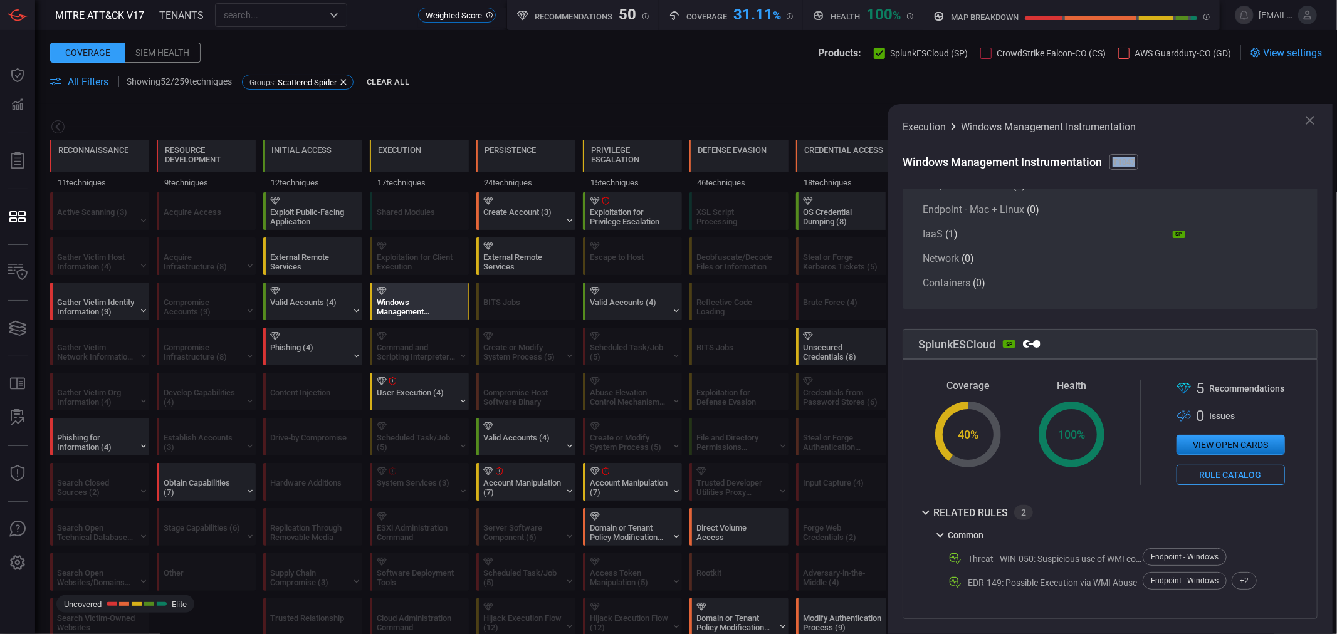
scroll to position [116, 0]
click at [1002, 431] on div "+ 2" at bounding box center [1244, 581] width 25 height 18
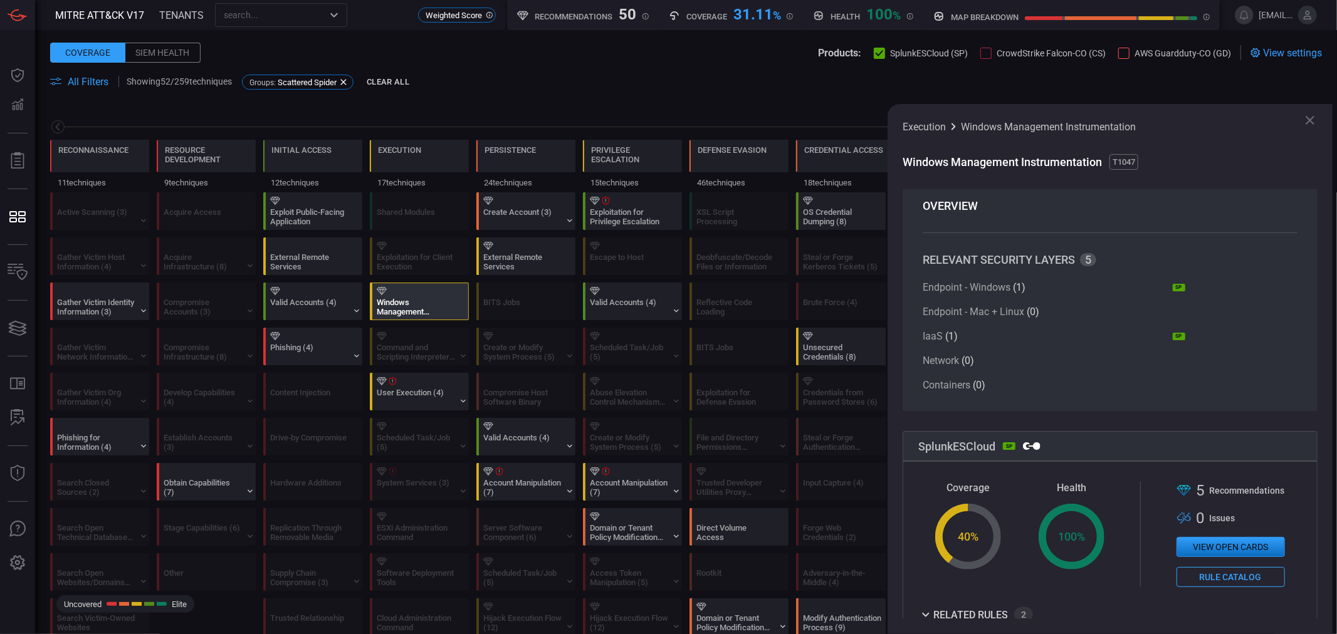
scroll to position [0, 0]
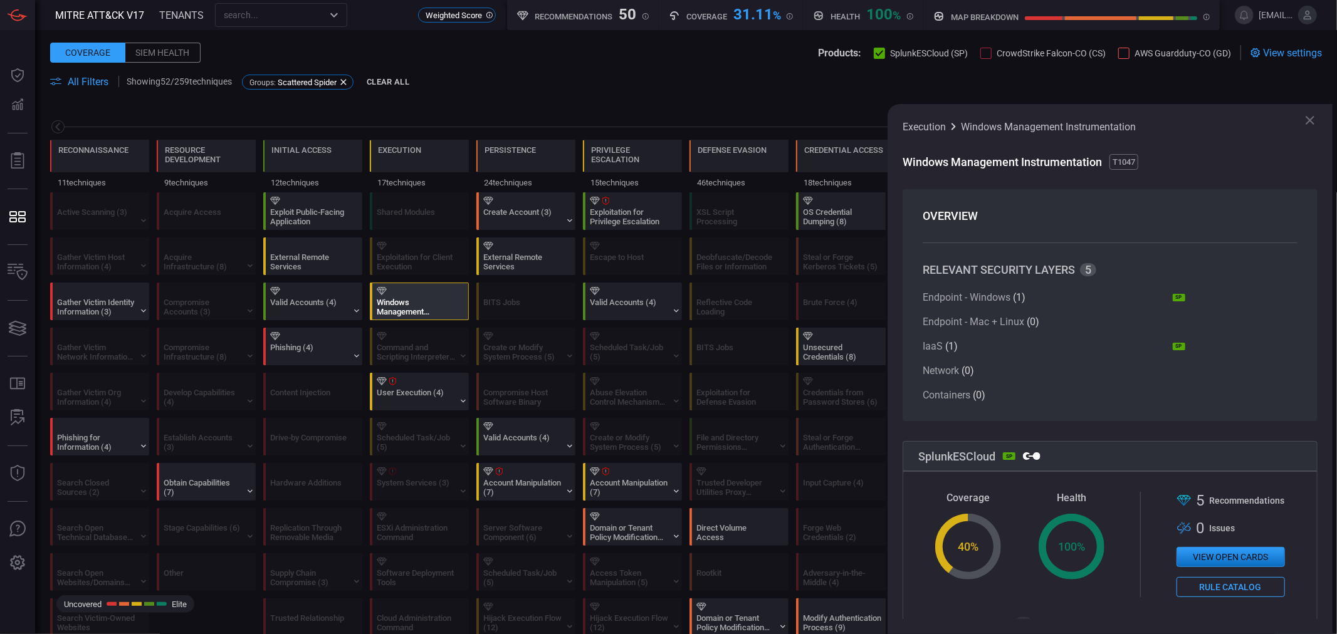
click at [1002, 162] on span "T1047" at bounding box center [1124, 162] width 29 height 16
copy span "T1047"
click at [427, 390] on div "User Execution (4)" at bounding box center [416, 397] width 78 height 19
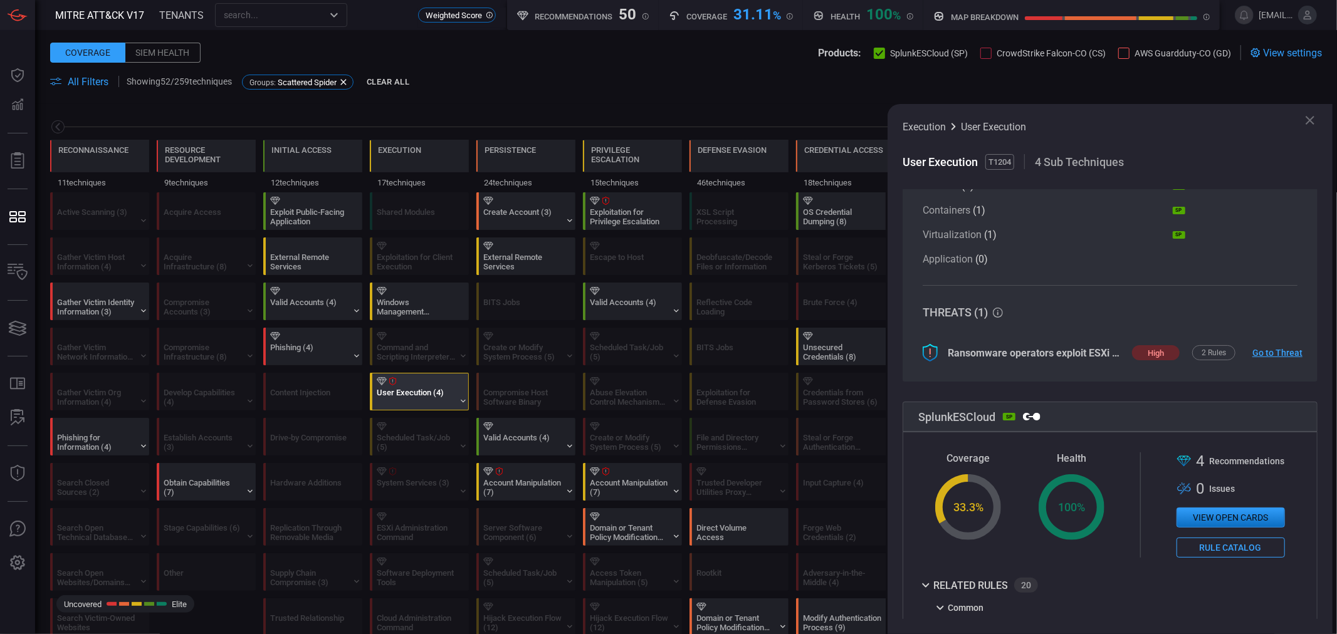
scroll to position [278, 0]
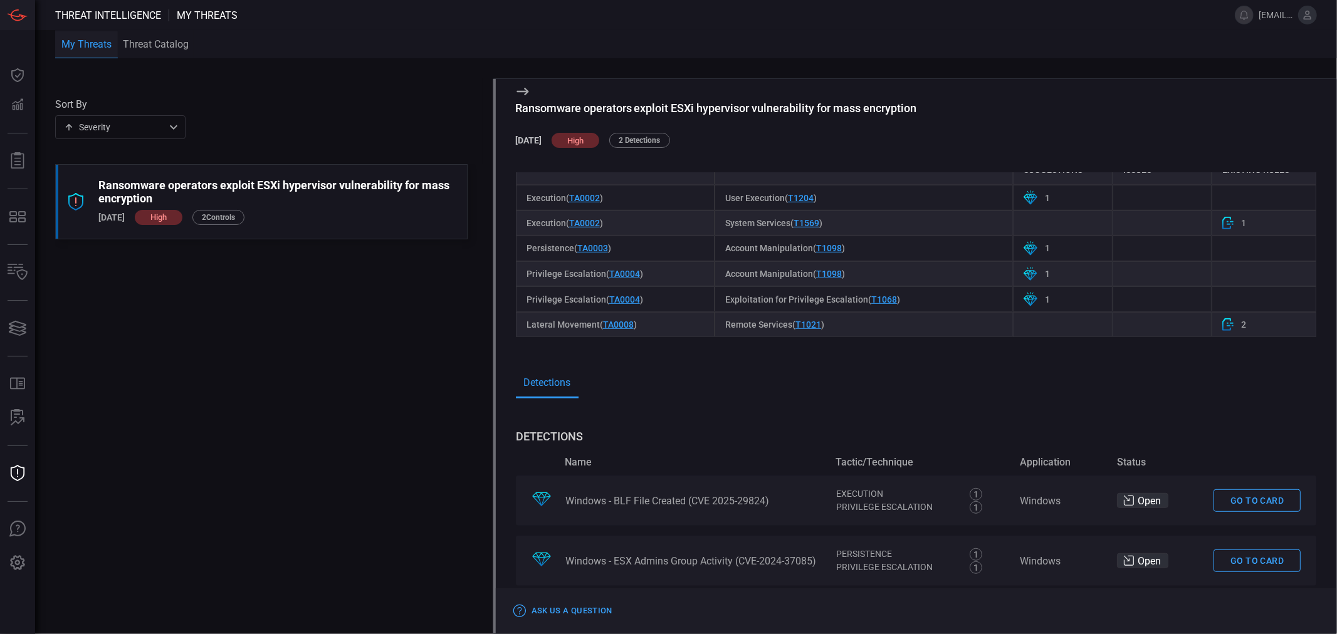
scroll to position [619, 0]
